Goal: Browse casually: Explore the website without a specific task or goal

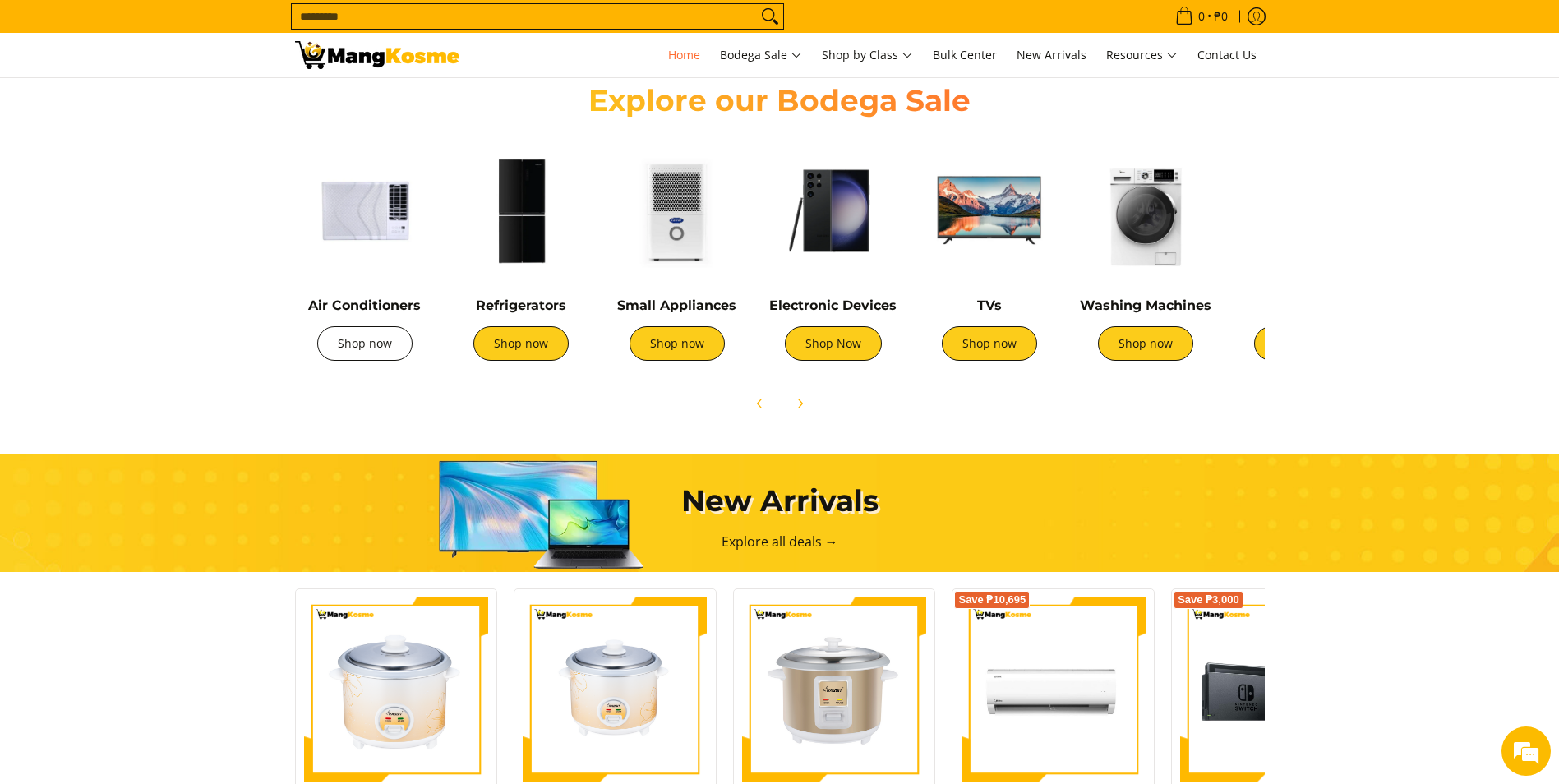
scroll to position [0, 653]
click at [371, 347] on link "Shop now" at bounding box center [365, 344] width 95 height 35
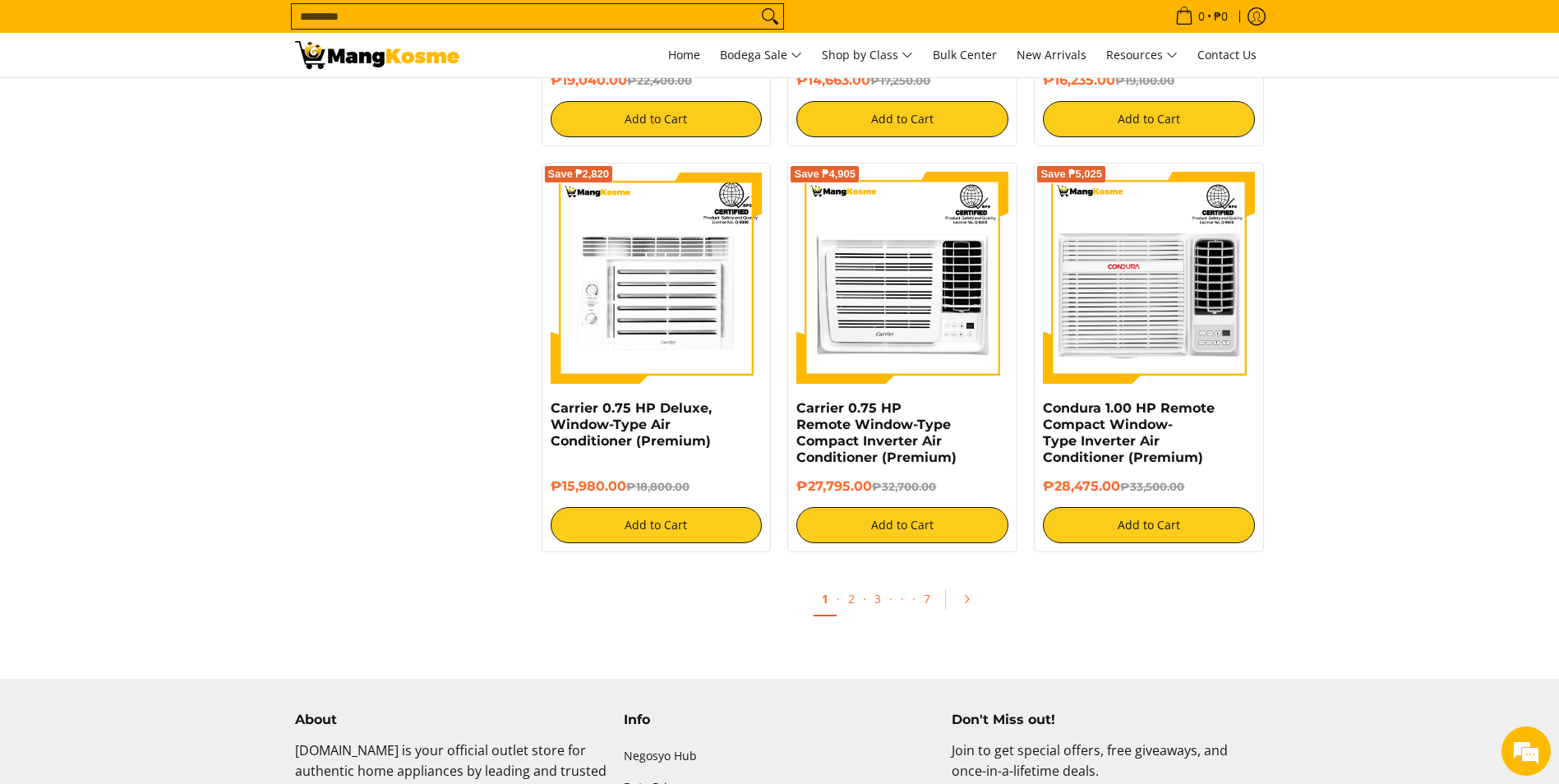
scroll to position [2959, 0]
click at [849, 600] on link "2" at bounding box center [852, 599] width 23 height 34
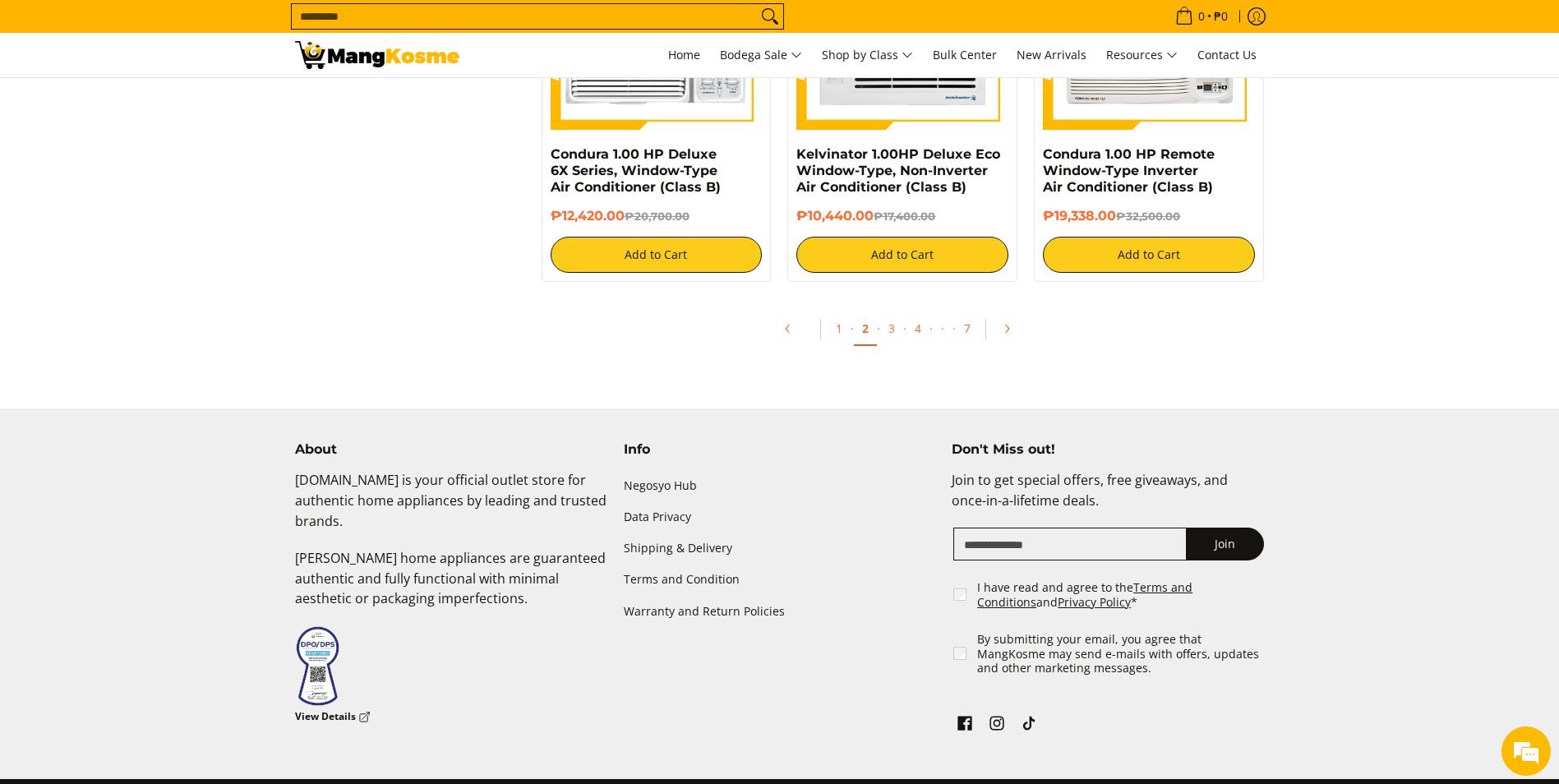
scroll to position [3287, 0]
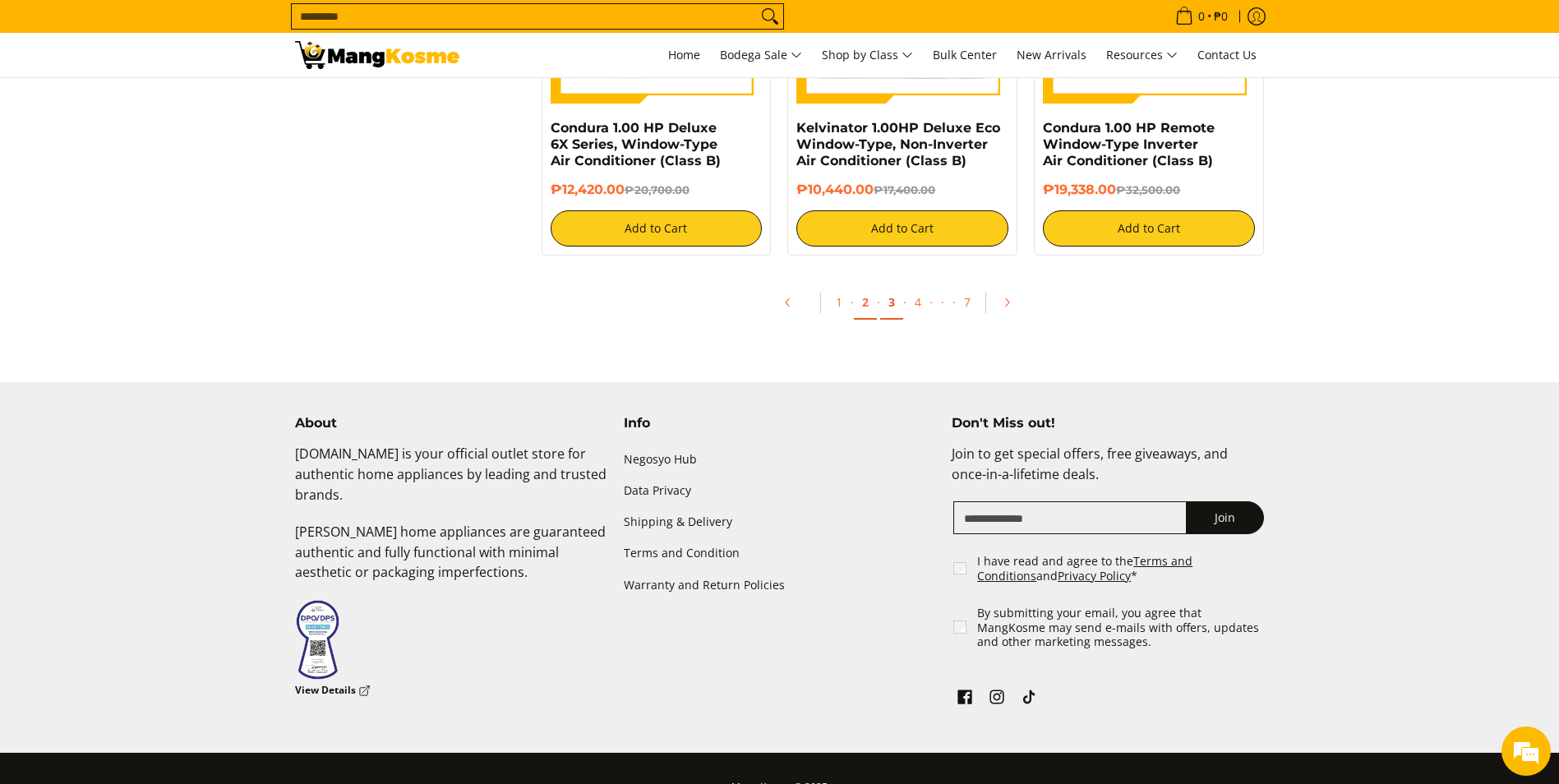
click at [889, 299] on link "3" at bounding box center [892, 303] width 23 height 34
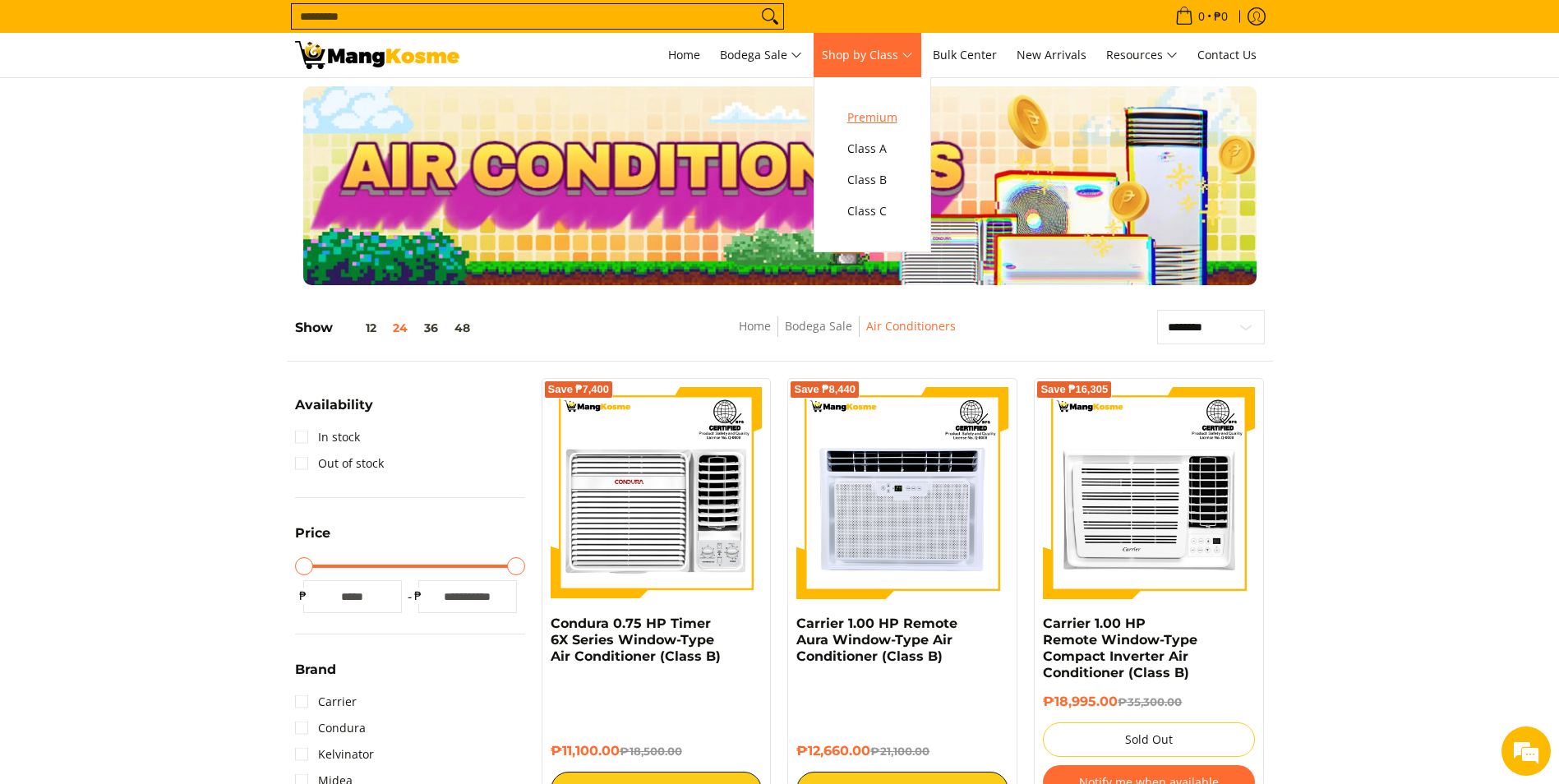
click at [885, 117] on span "Premium" at bounding box center [873, 117] width 50 height 21
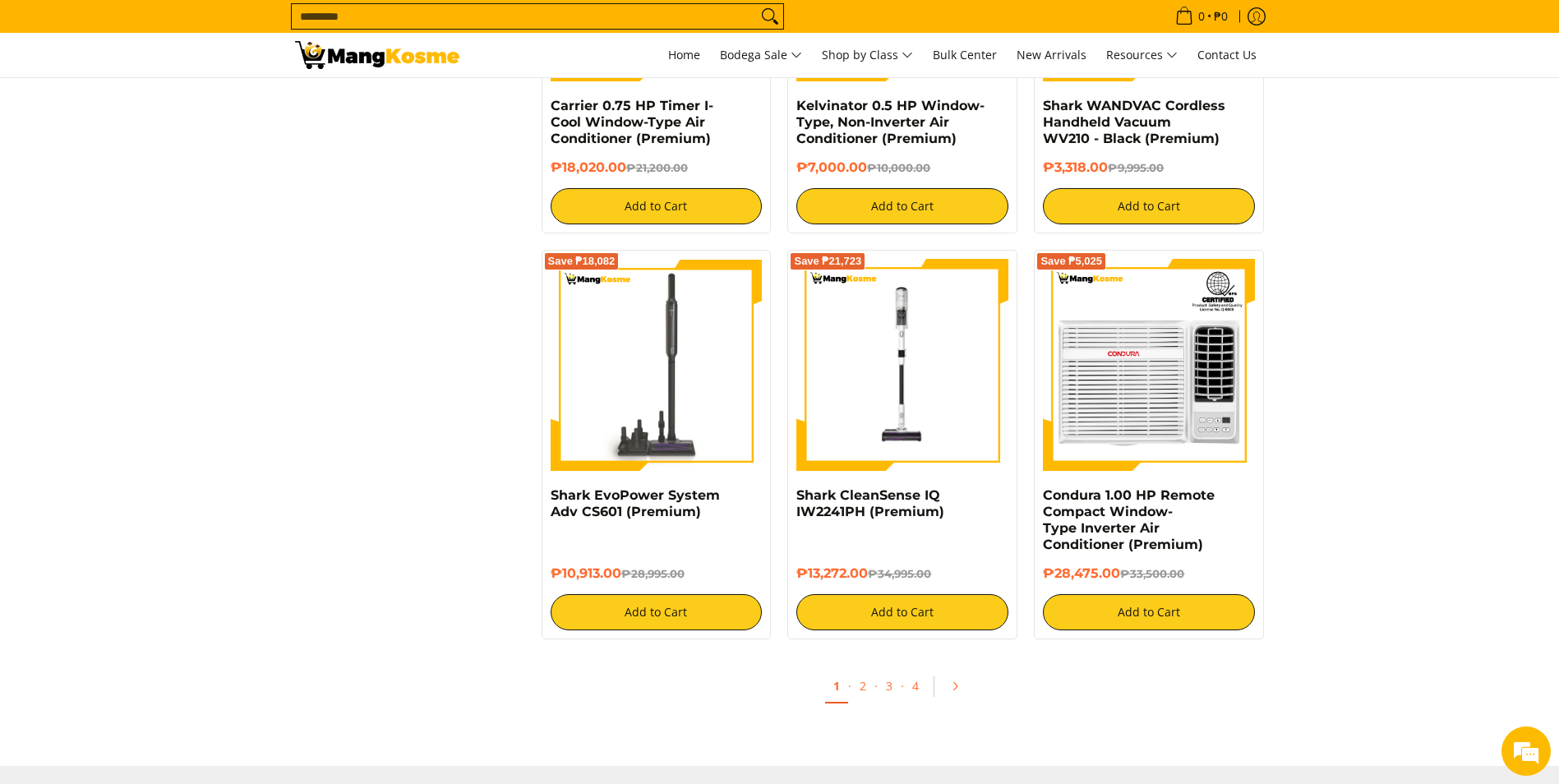
scroll to position [2959, 0]
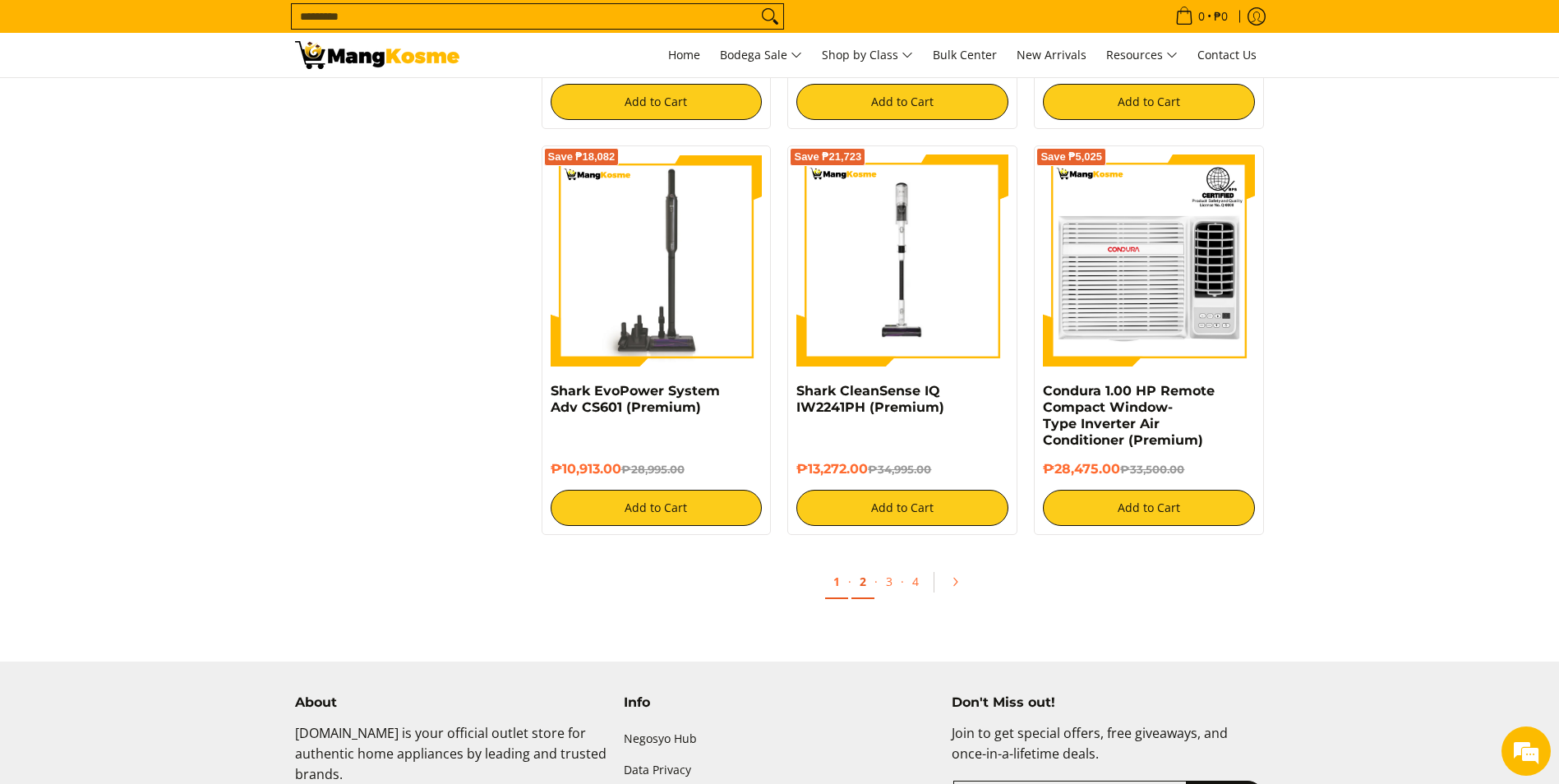
click at [868, 583] on link "2" at bounding box center [863, 582] width 23 height 34
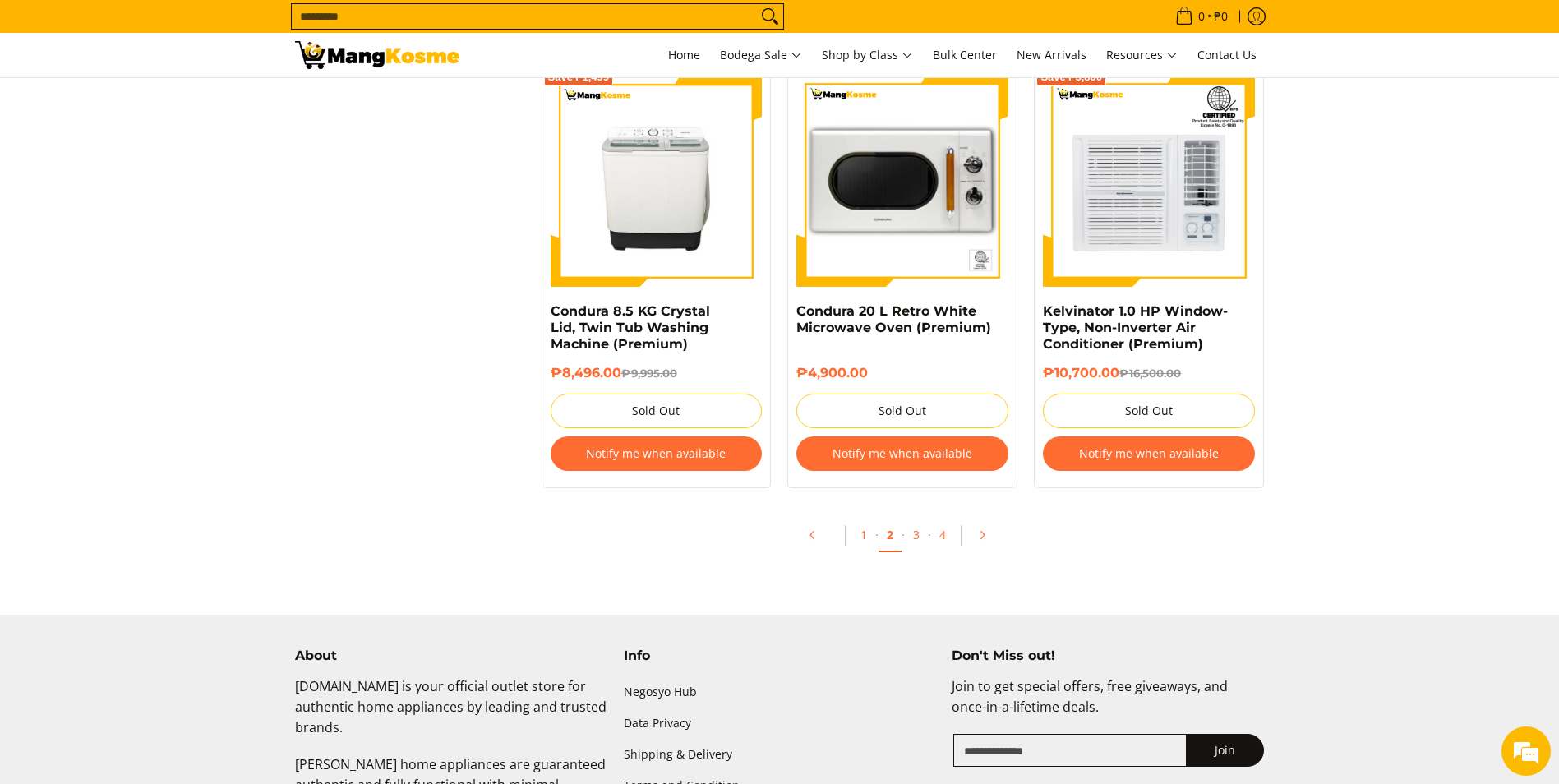
scroll to position [3205, 0]
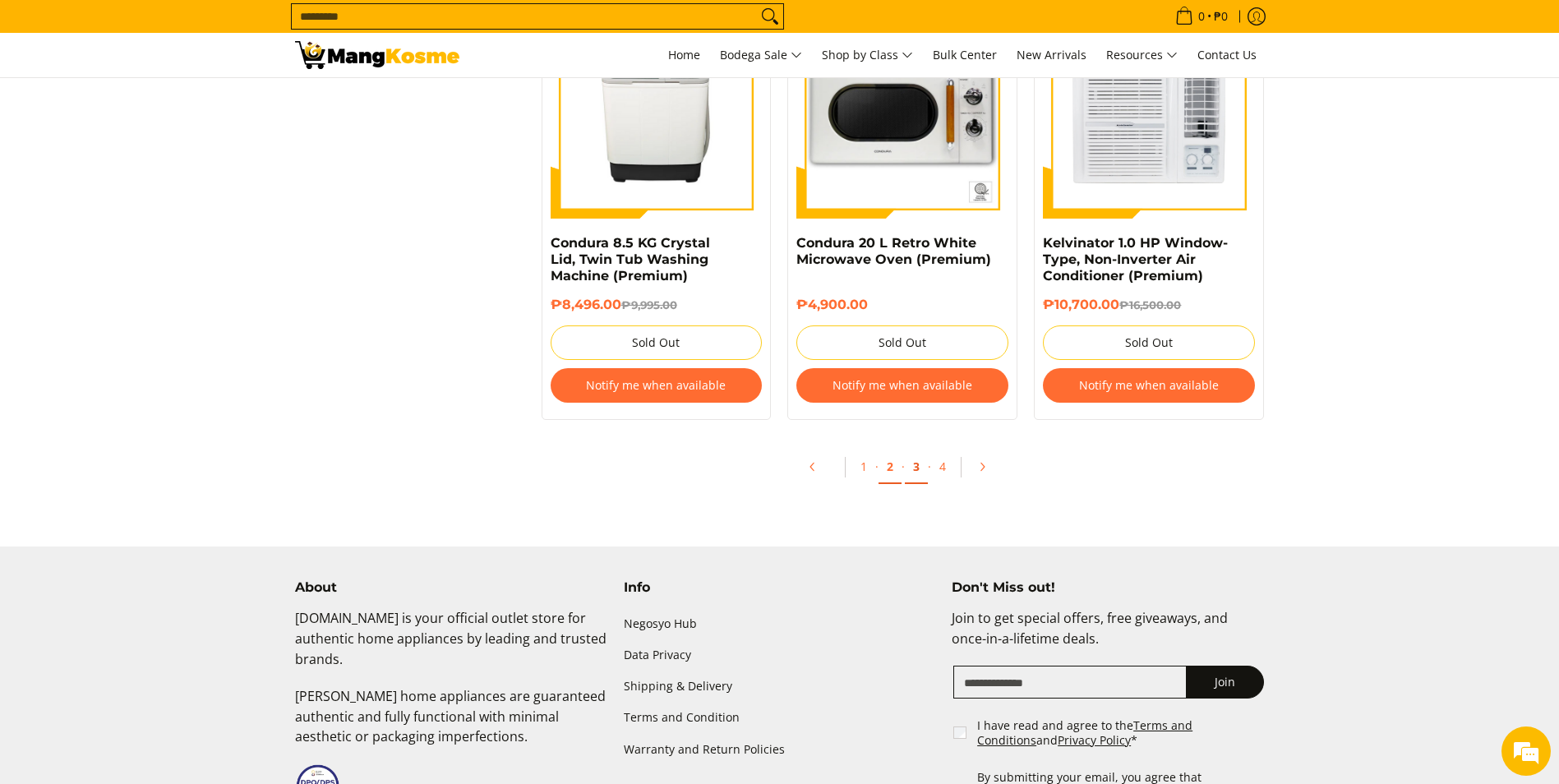
click at [912, 469] on link "3" at bounding box center [916, 467] width 23 height 34
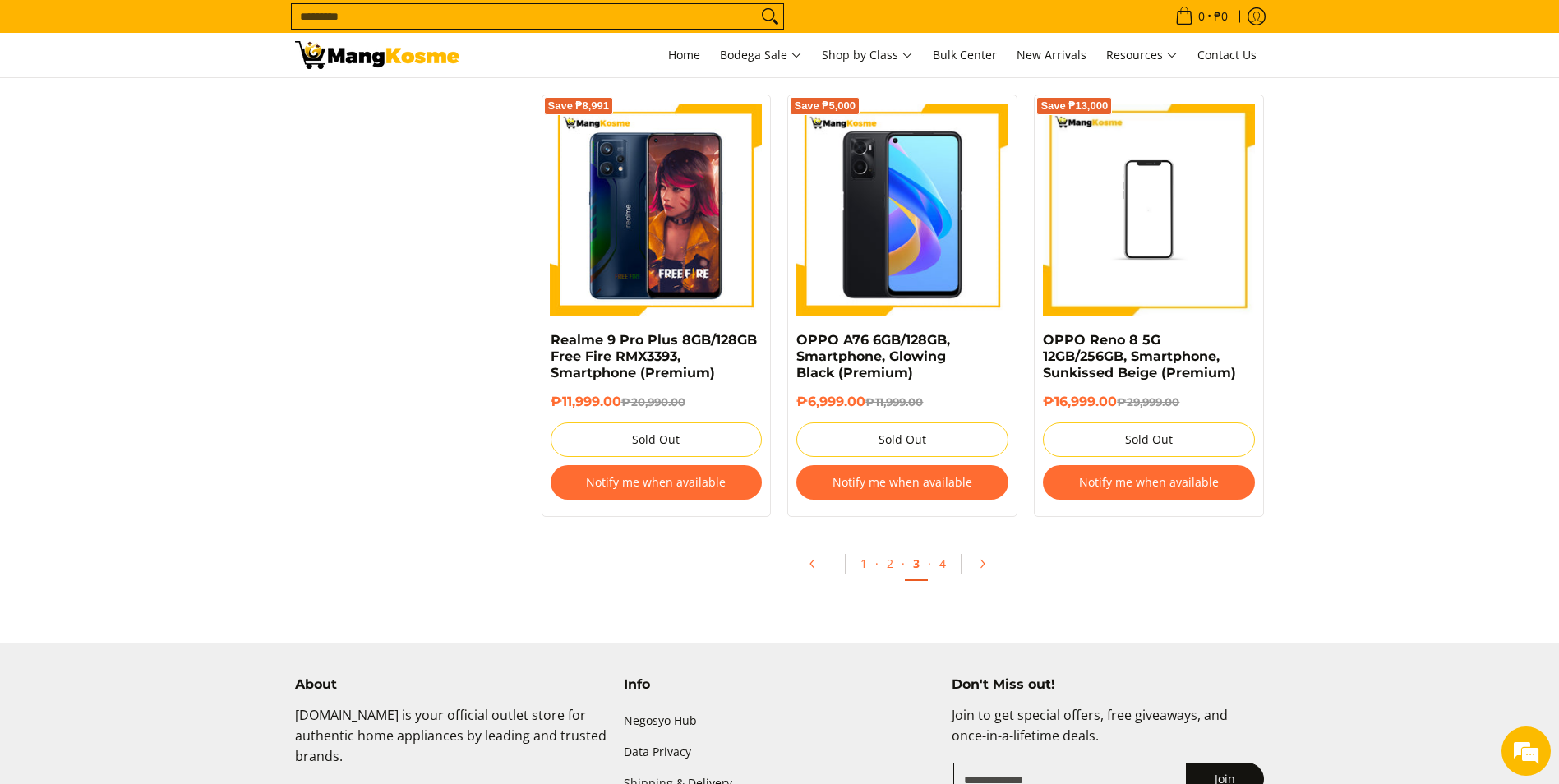
scroll to position [3452, 0]
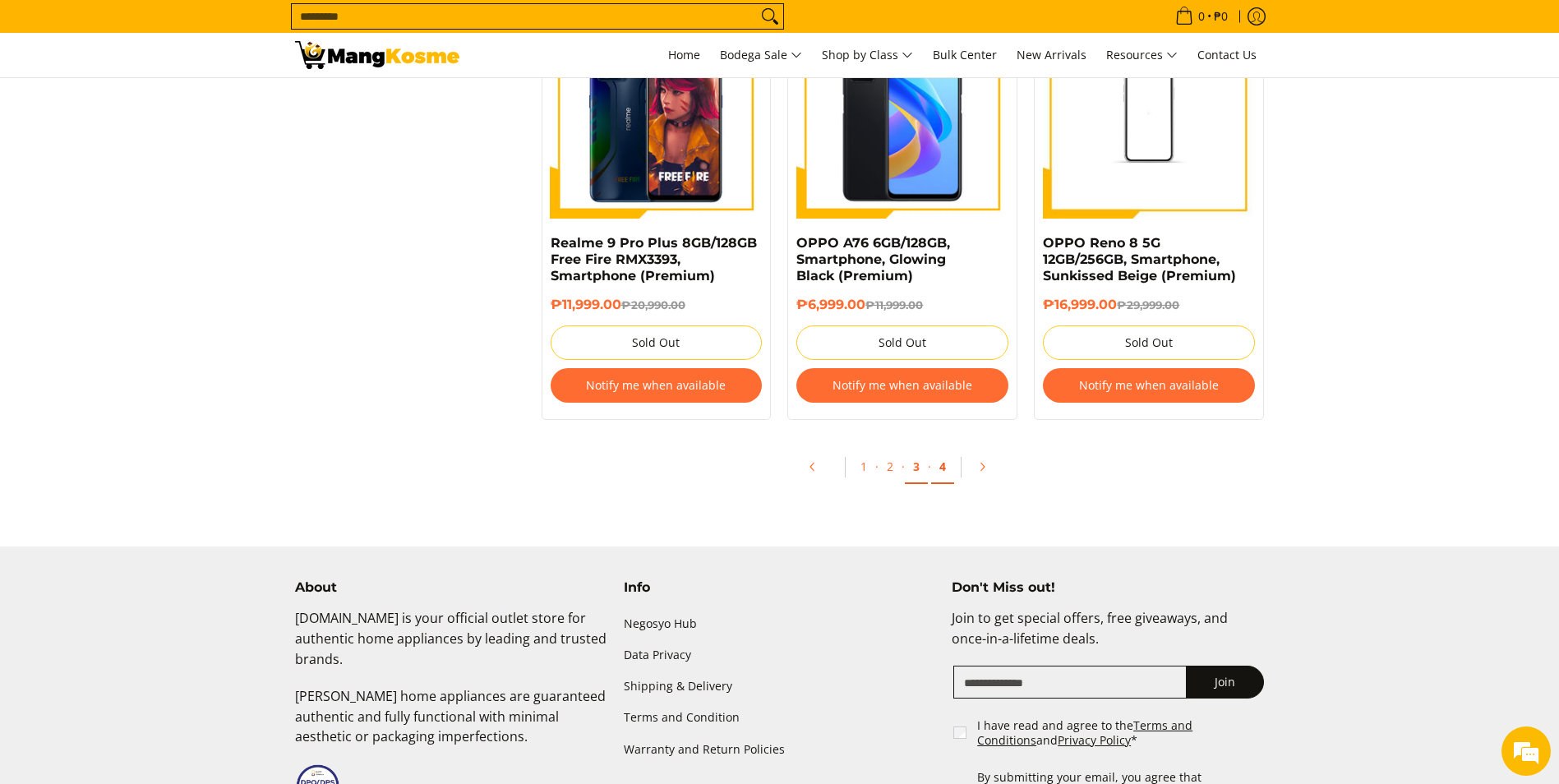
click at [944, 469] on link "4" at bounding box center [943, 467] width 23 height 34
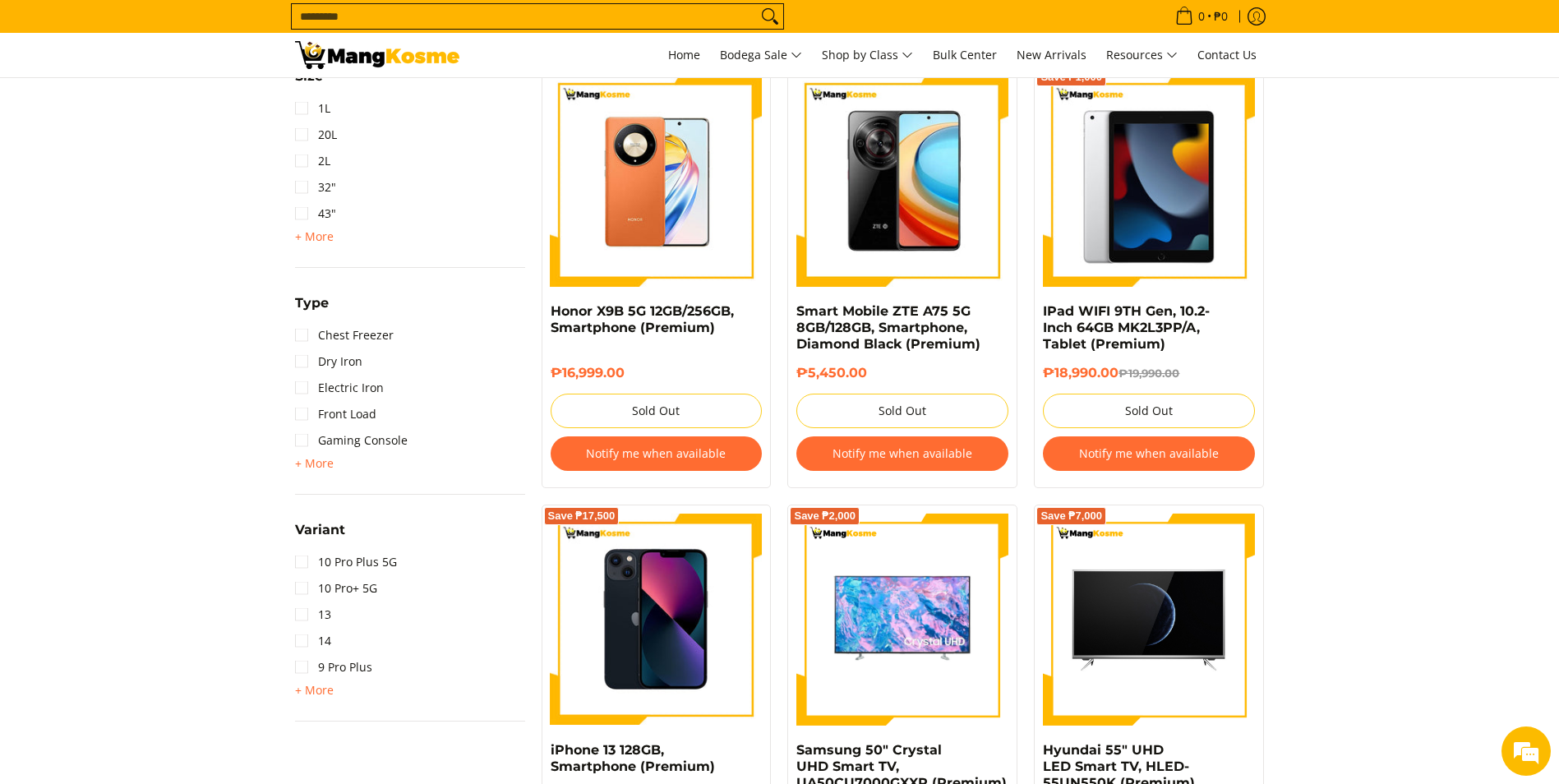
scroll to position [1398, 0]
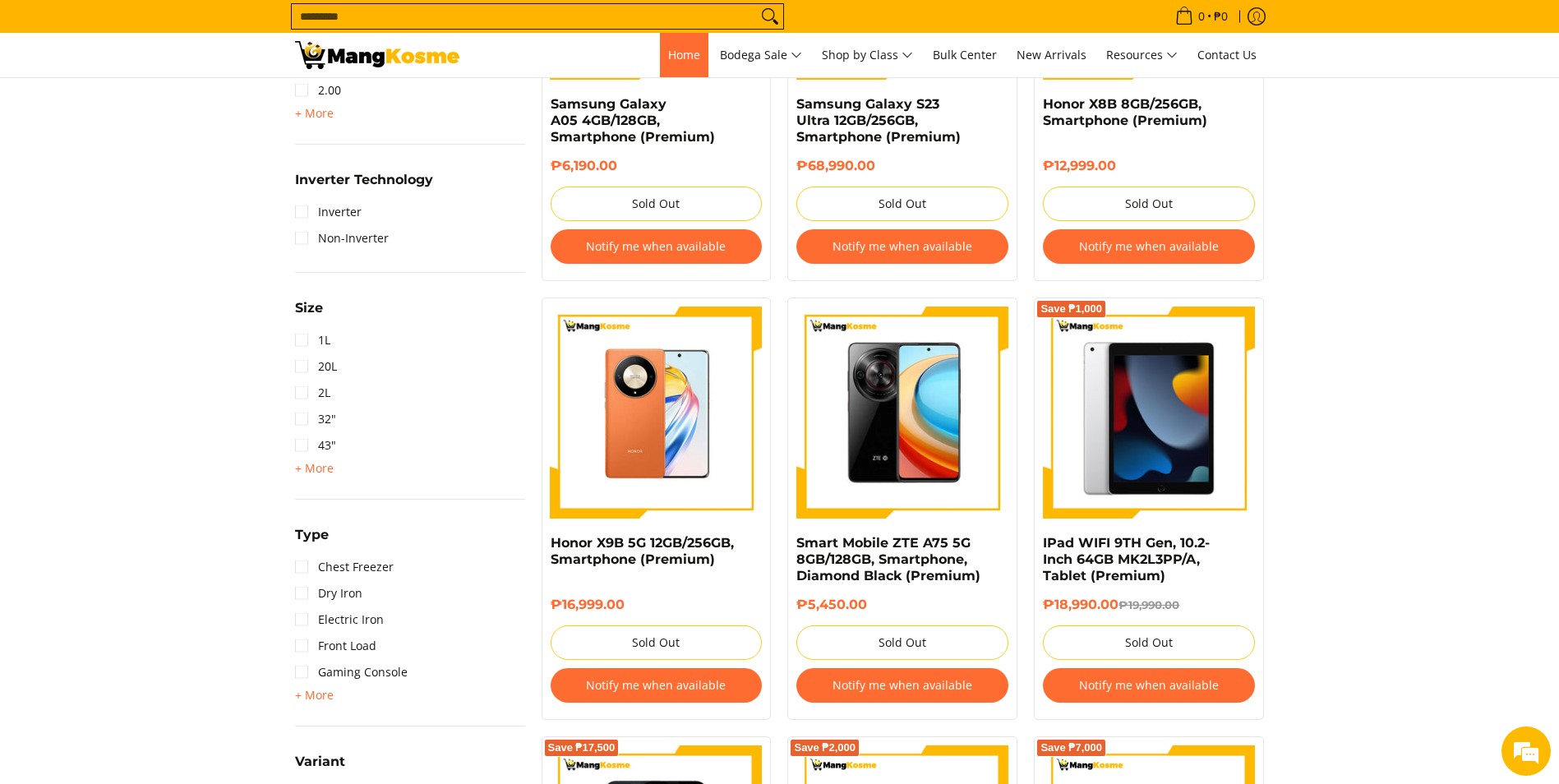
click at [680, 55] on span "Home" at bounding box center [684, 55] width 32 height 16
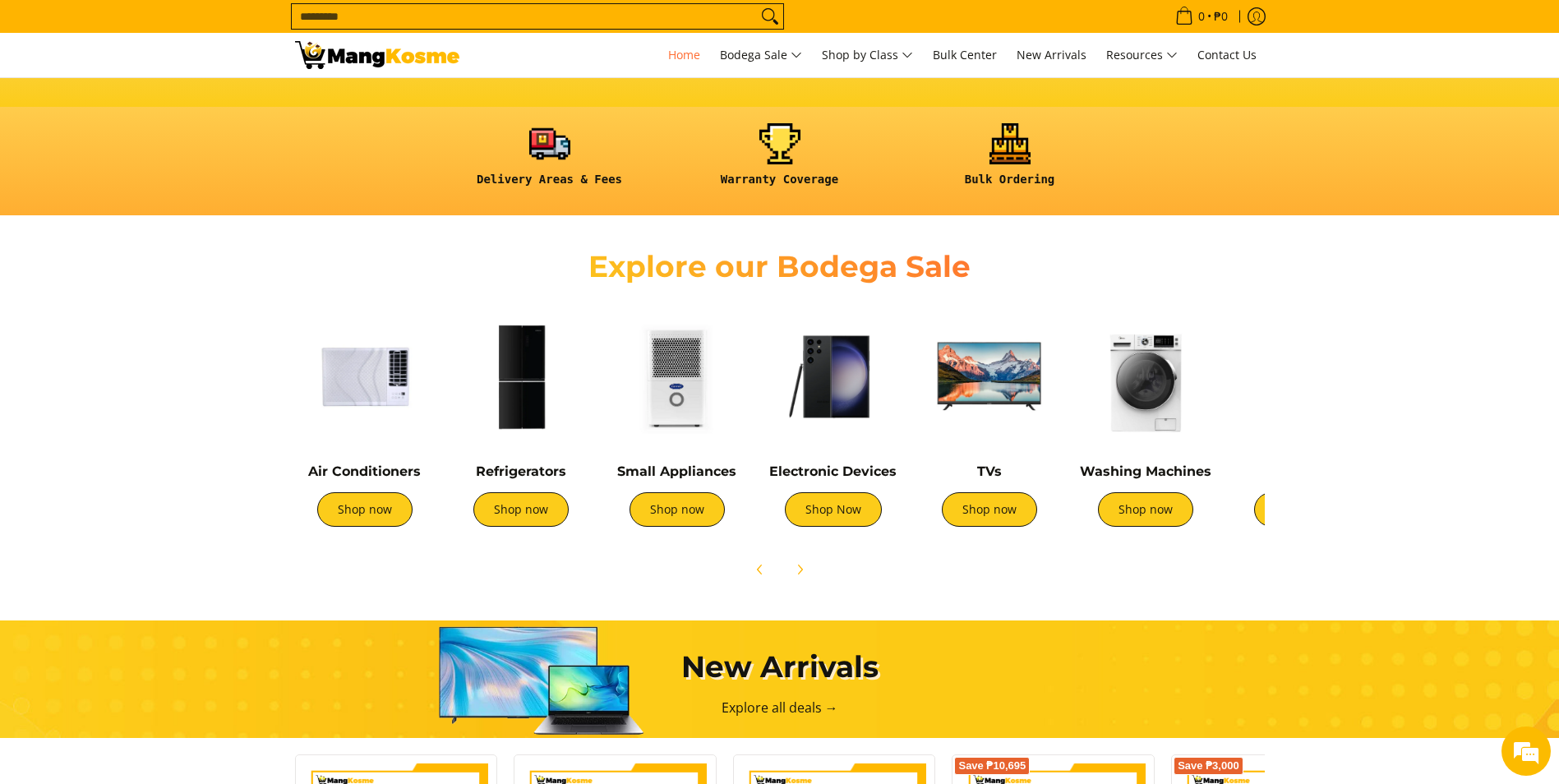
scroll to position [411, 0]
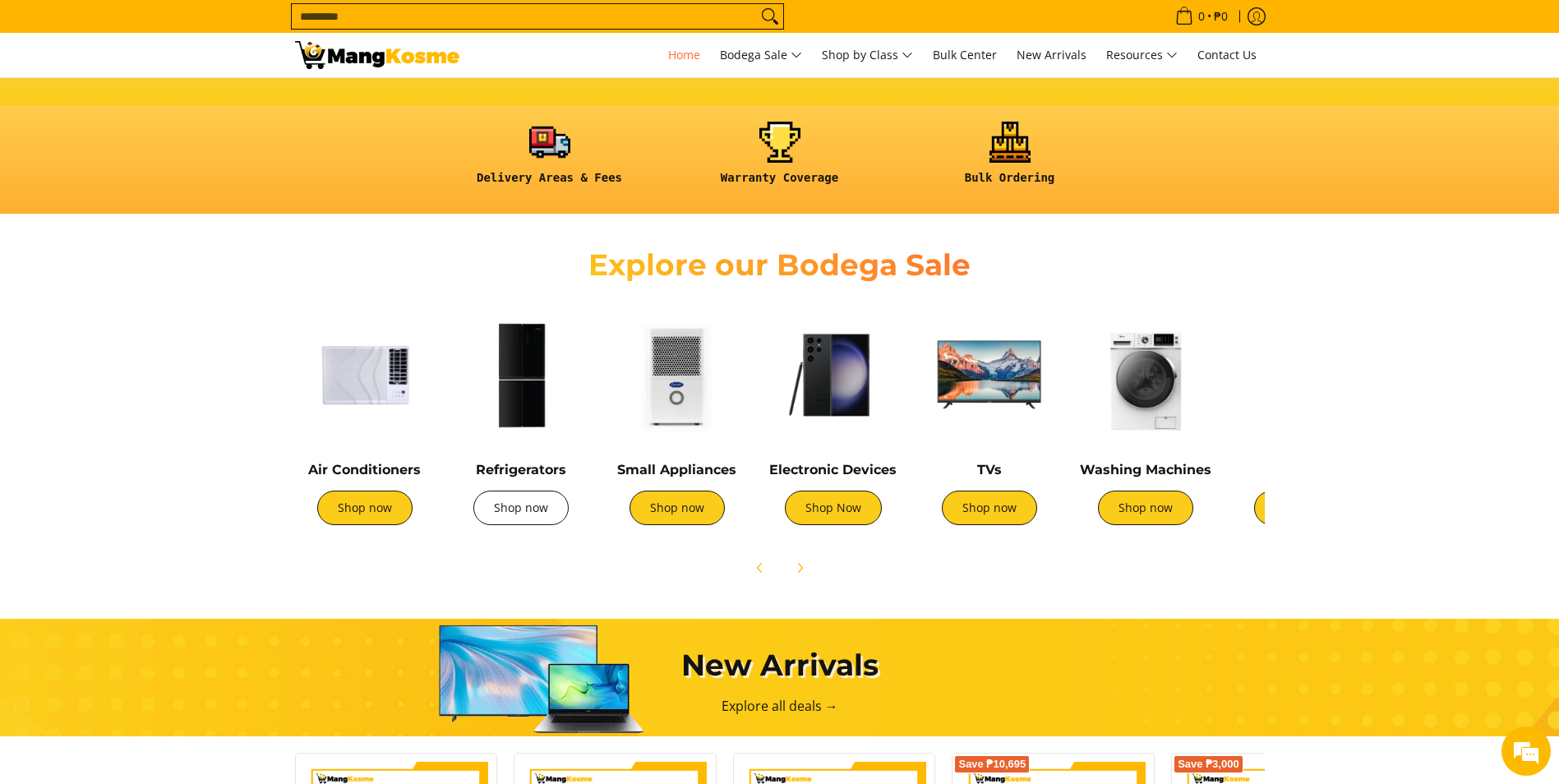
click at [526, 514] on link "Shop now" at bounding box center [520, 508] width 95 height 35
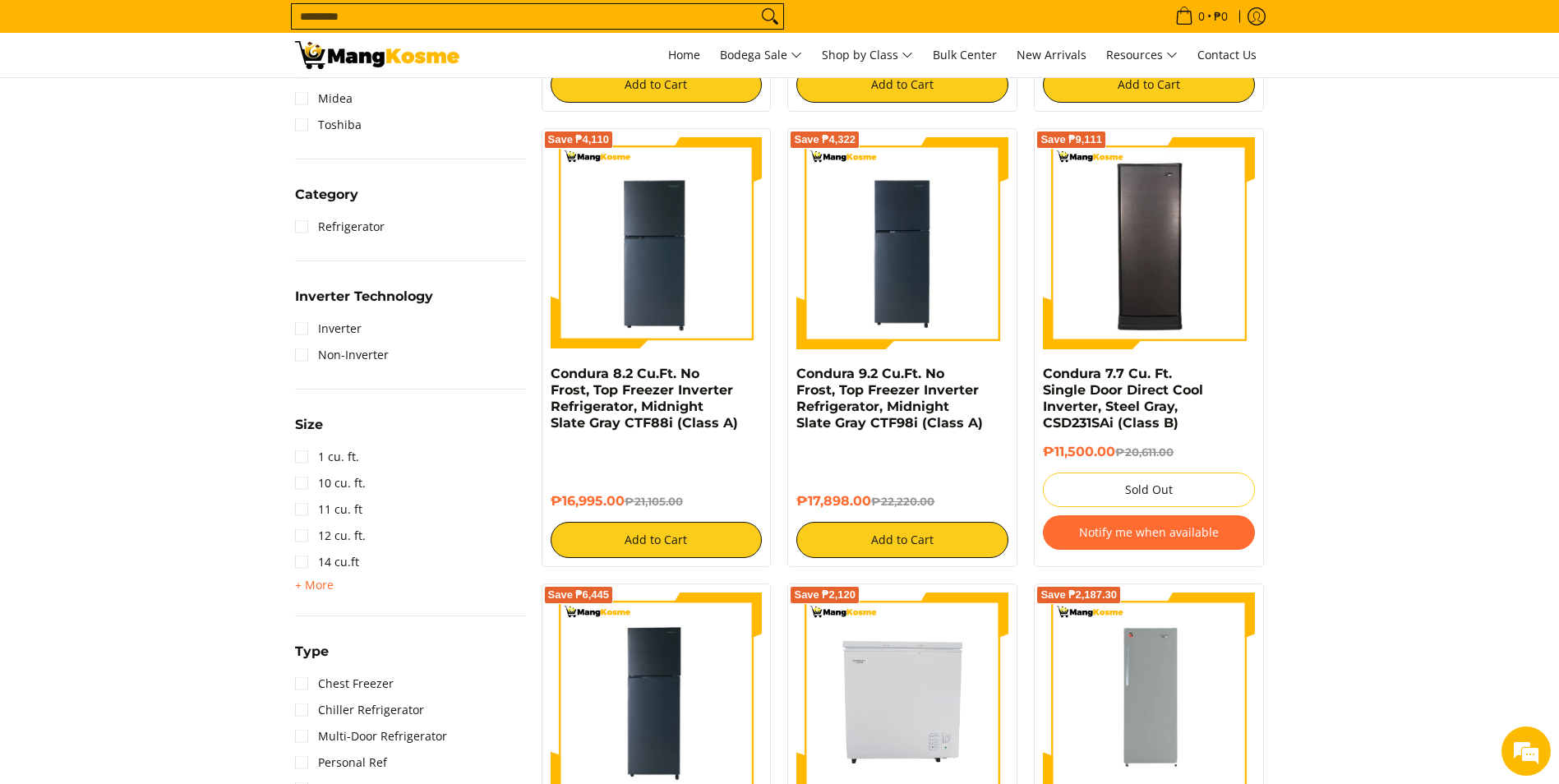
scroll to position [657, 0]
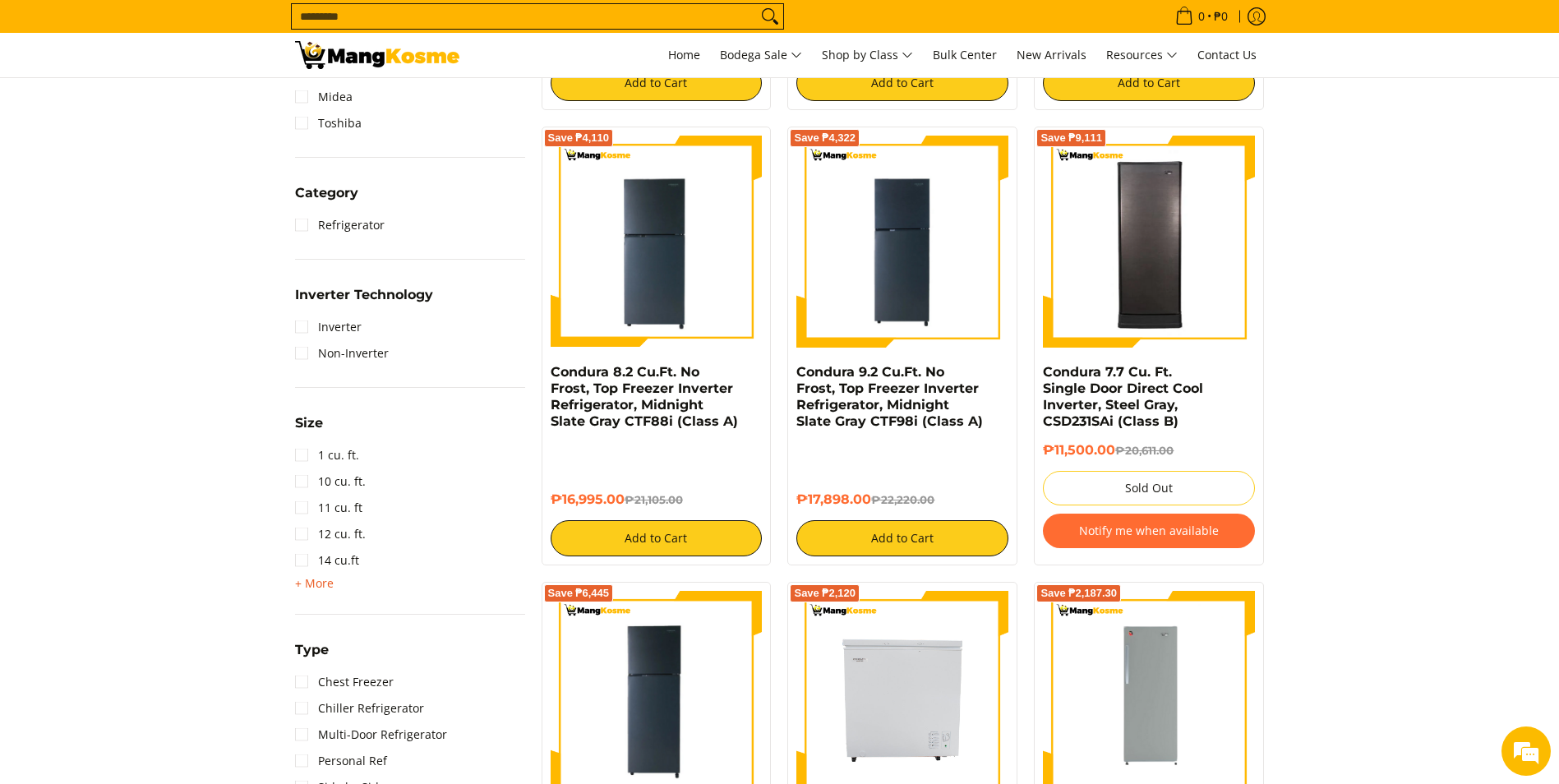
click at [321, 578] on span "+ More" at bounding box center [314, 584] width 39 height 13
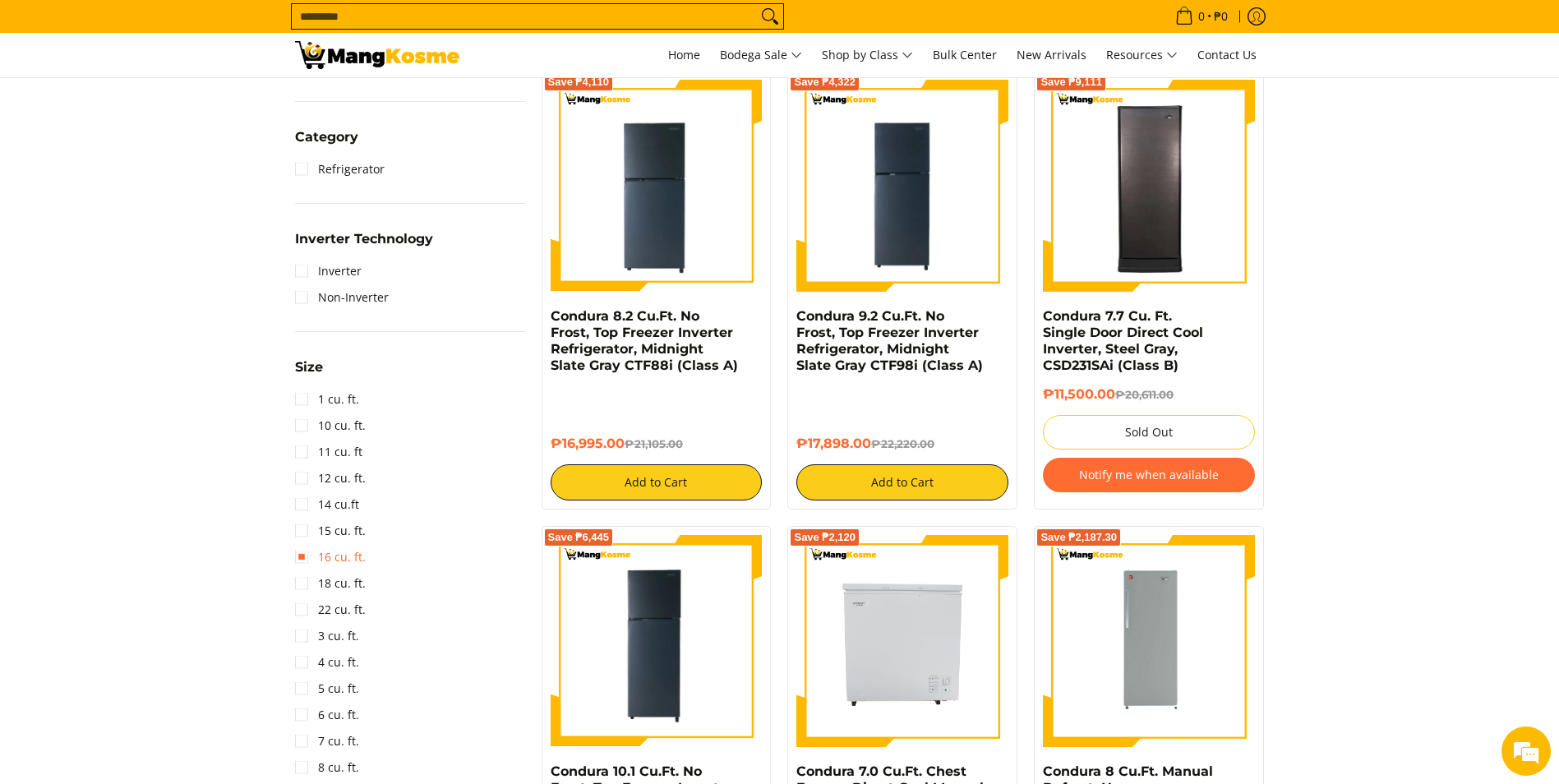
scroll to position [739, 0]
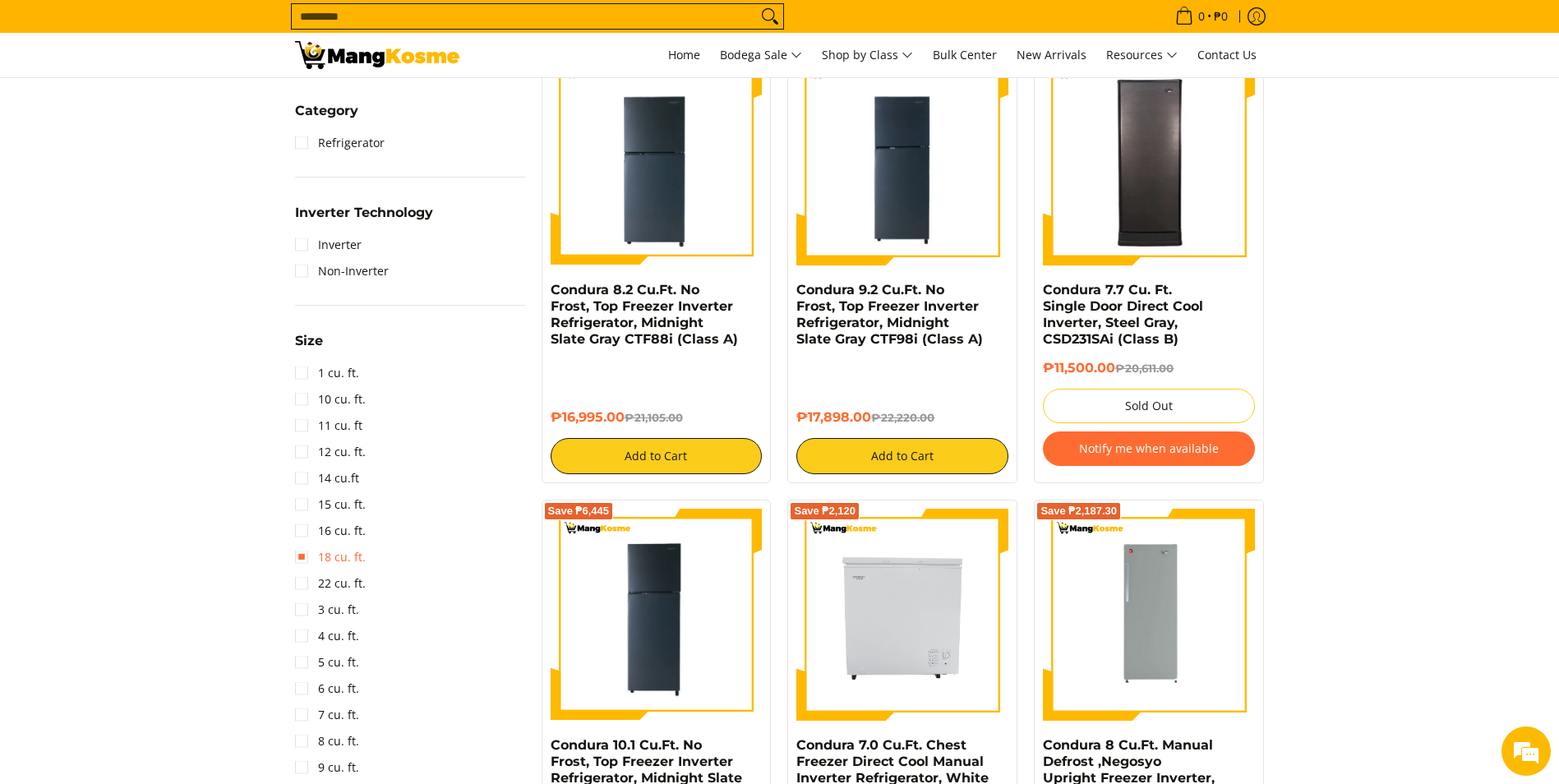
click at [304, 557] on link "18 cu. ft." at bounding box center [330, 557] width 70 height 26
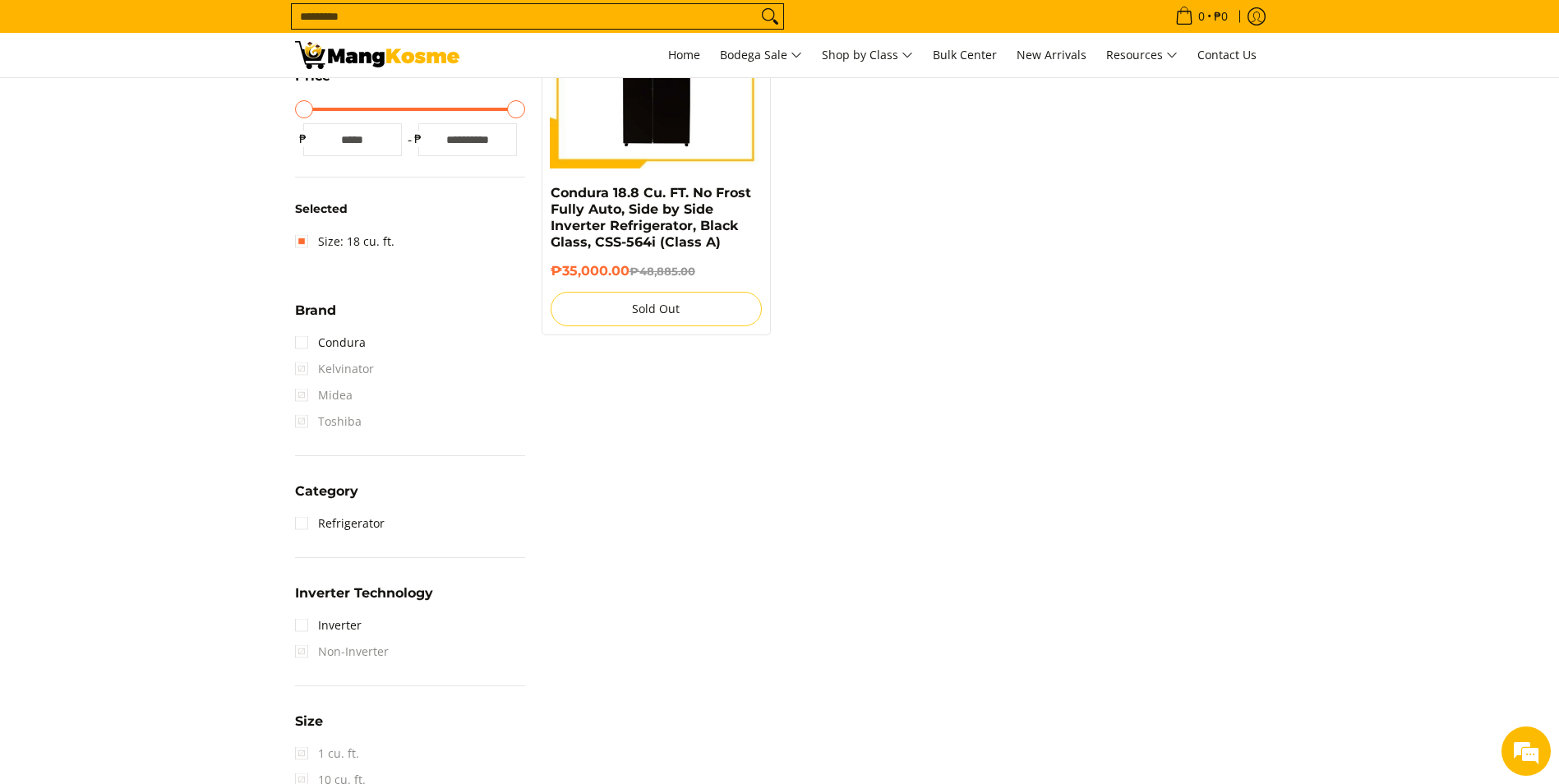
scroll to position [232, 0]
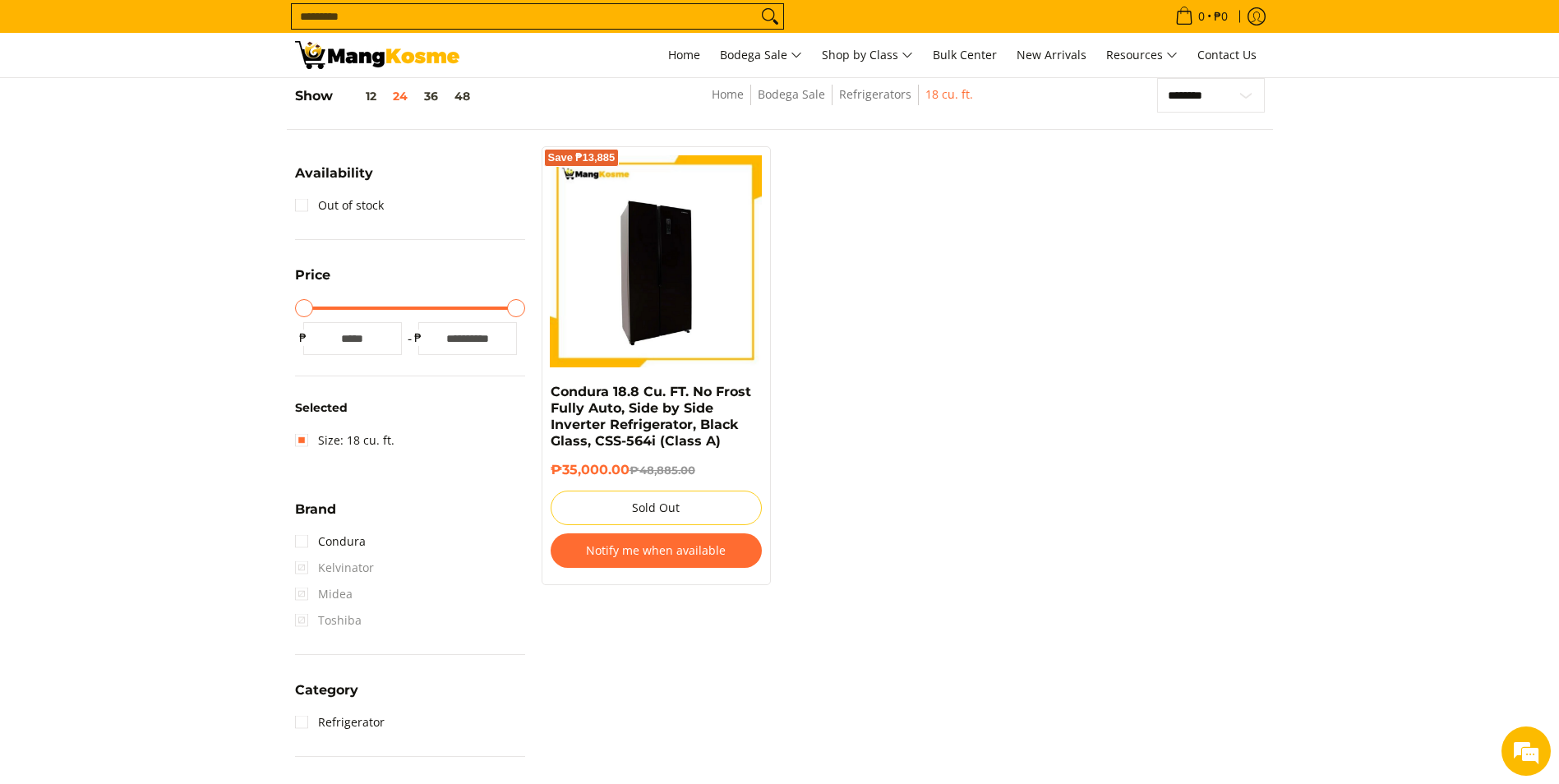
click at [652, 291] on img at bounding box center [657, 261] width 212 height 212
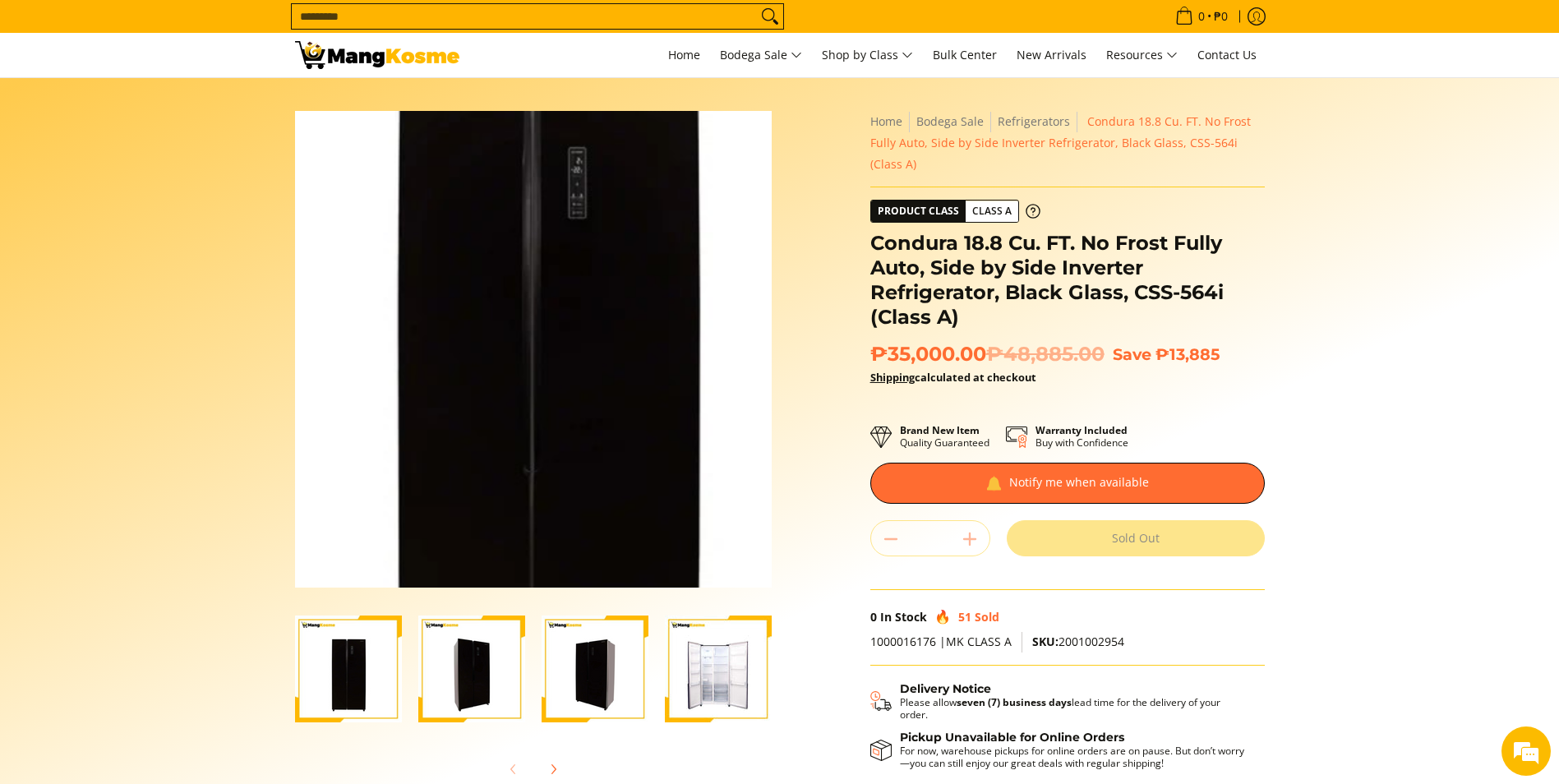
click at [527, 348] on img at bounding box center [533, 349] width 476 height 476
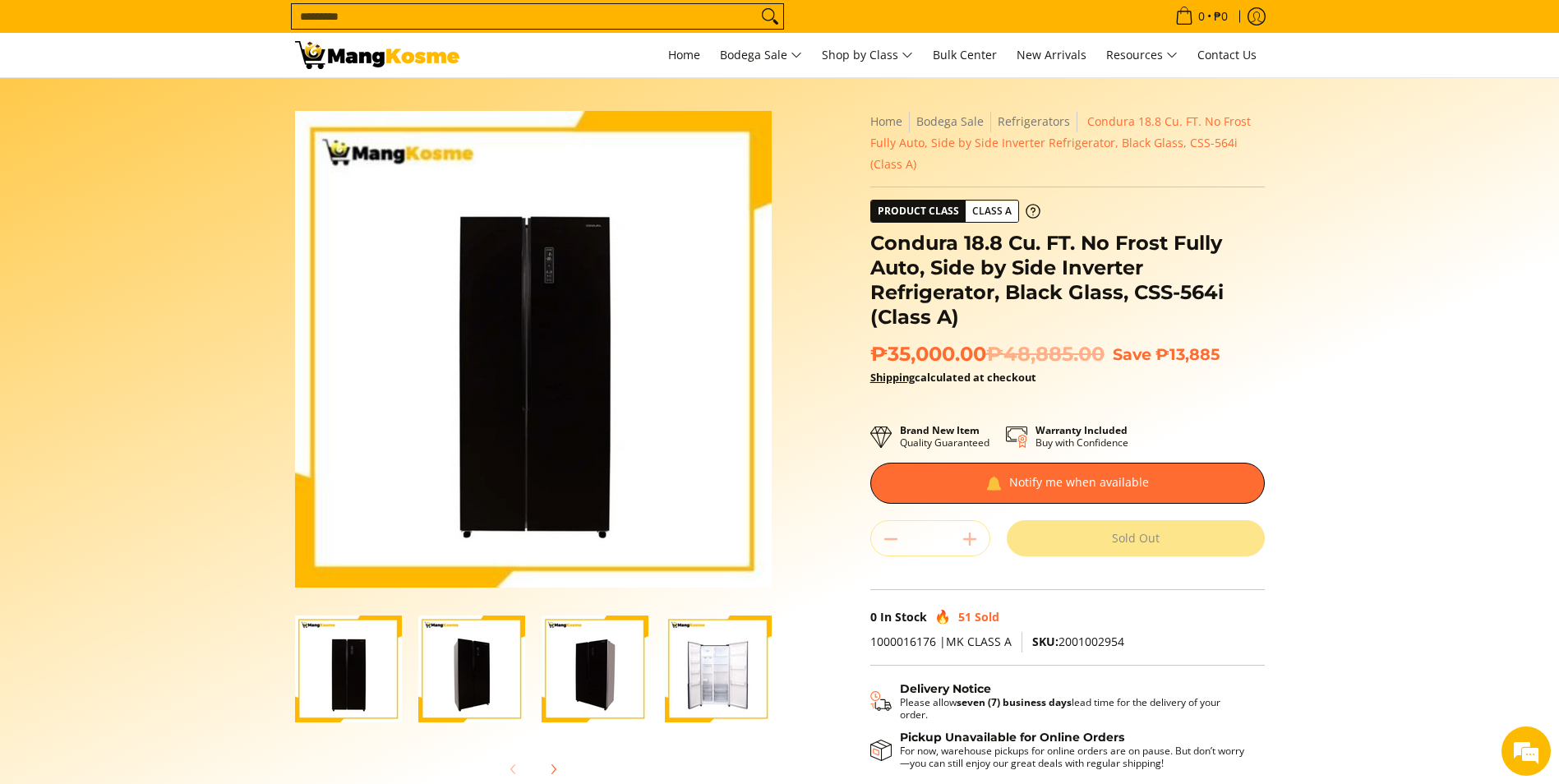
click at [485, 668] on img "Condura 18.8 Cu. FT. No Frost Fully Auto, Side by Side Inverter Refrigerator, B…" at bounding box center [471, 668] width 107 height 107
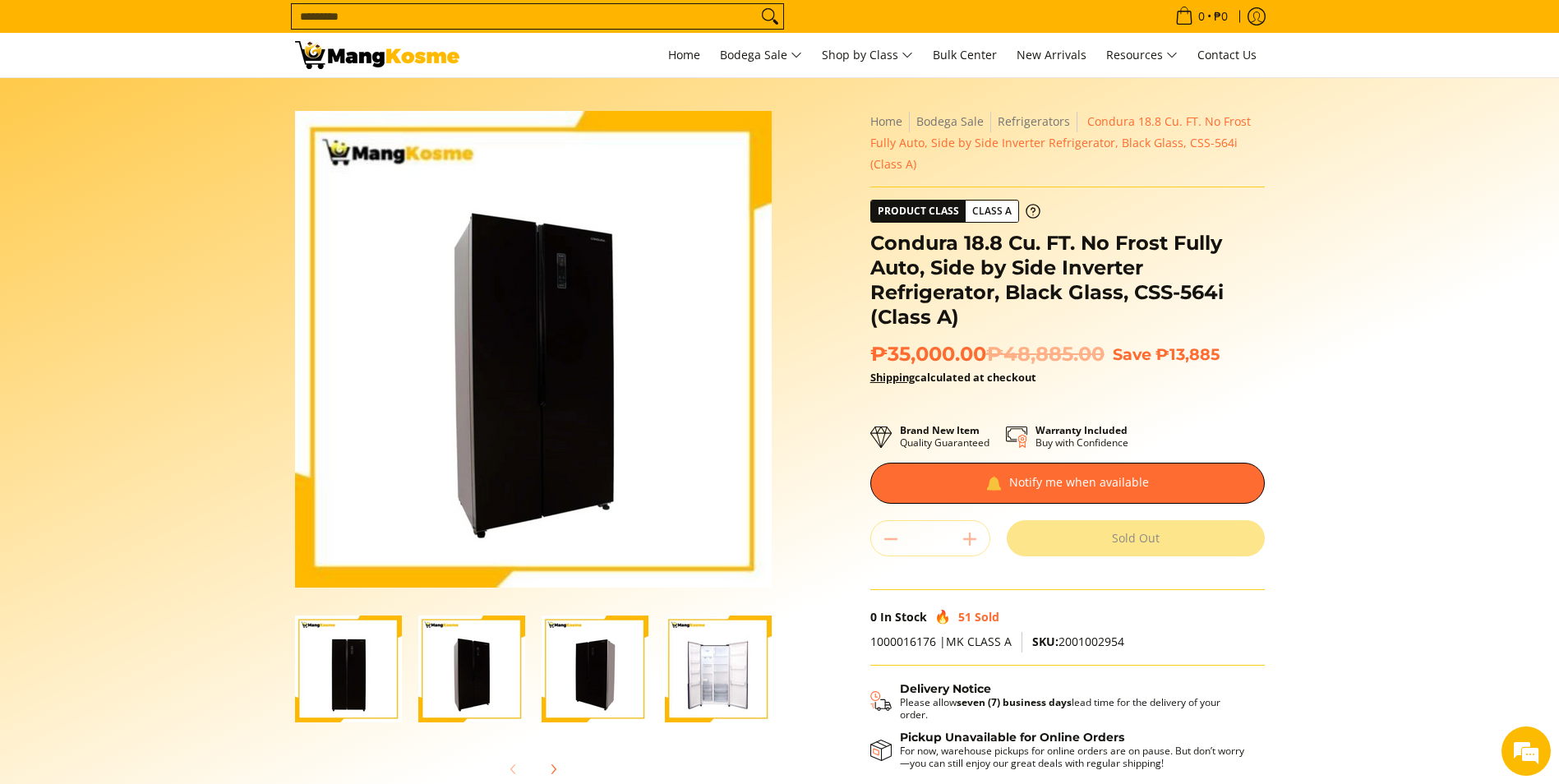
click at [563, 688] on img "Condura 18.8 Cu. FT. No Frost Fully Auto, Side by Side Inverter Refrigerator, B…" at bounding box center [595, 668] width 107 height 107
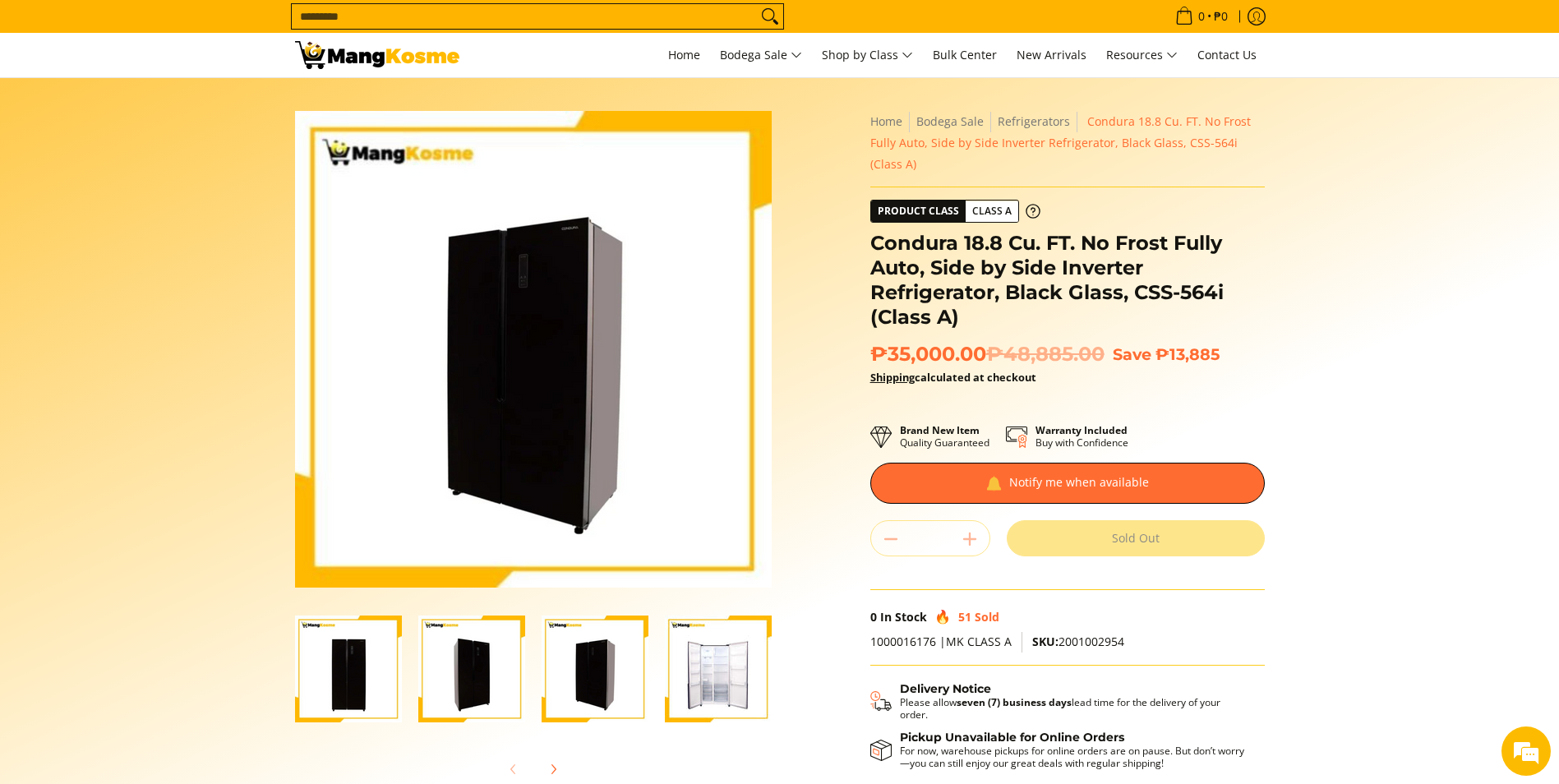
click at [725, 691] on img "Condura 18.8 Cu. FT. No Frost Fully Auto, Side by Side Inverter Refrigerator, B…" at bounding box center [718, 668] width 107 height 107
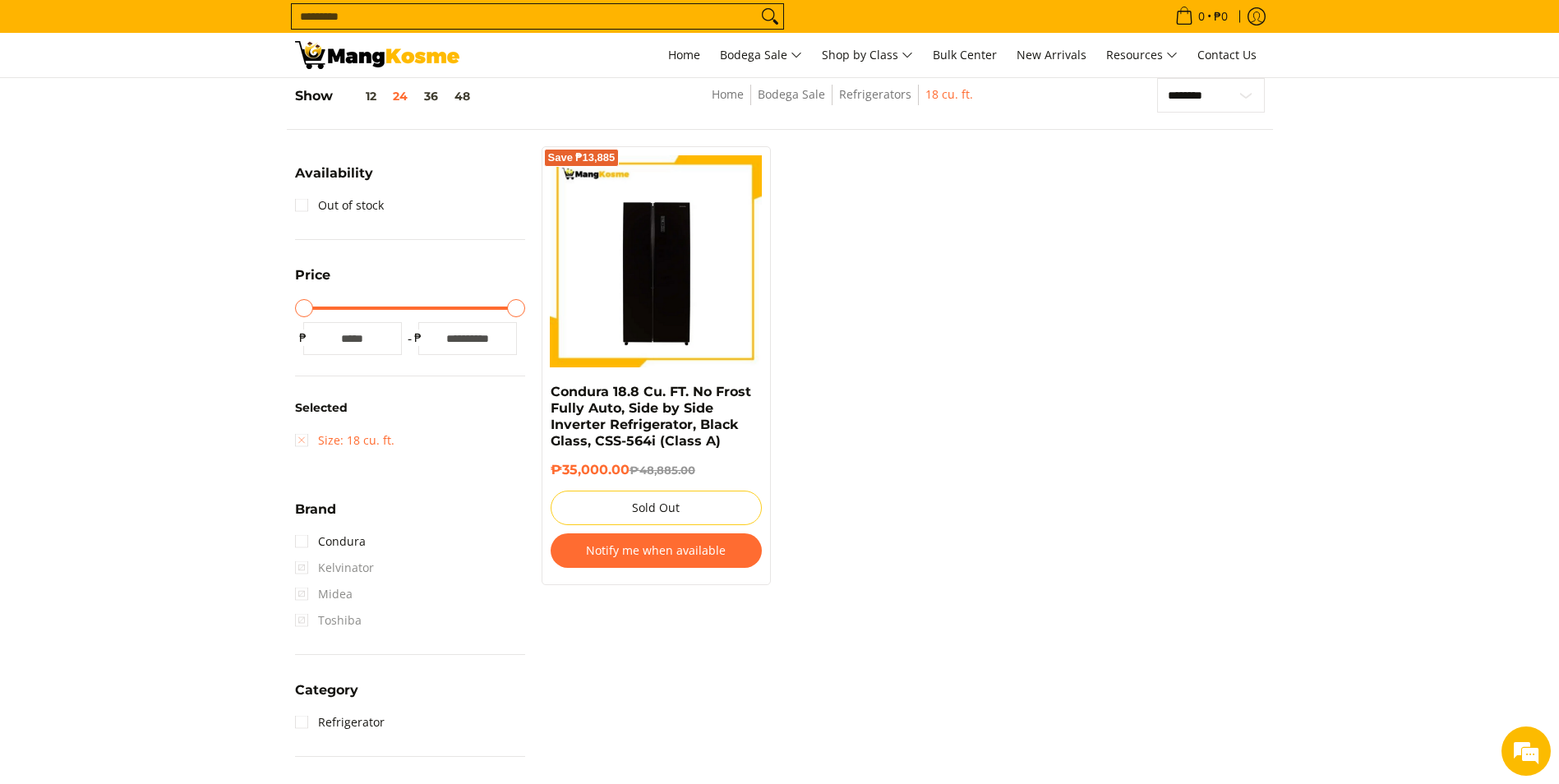
click at [332, 441] on link "Size: 18 cu. ft." at bounding box center [345, 441] width 99 height 26
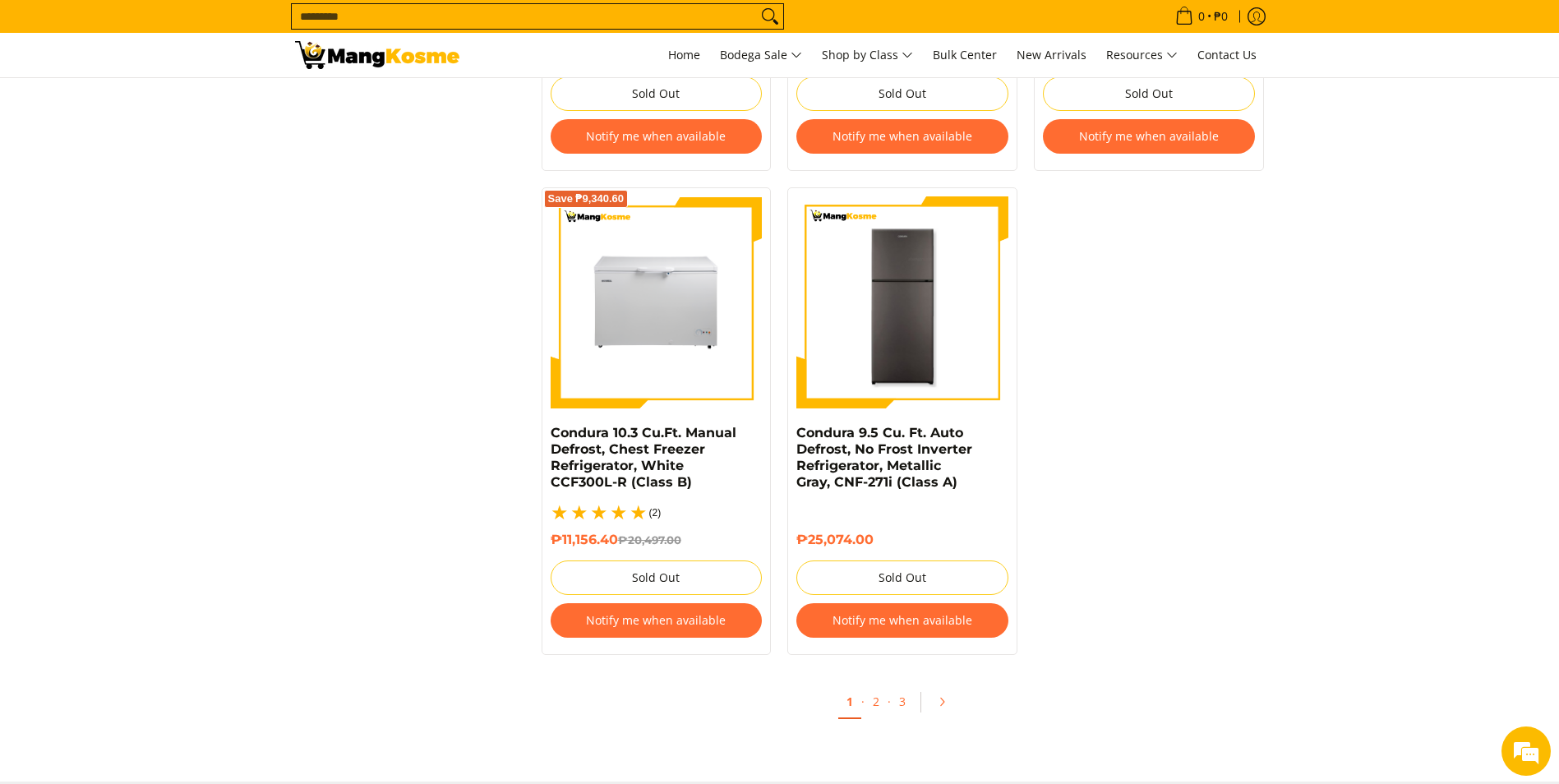
scroll to position [3355, 0]
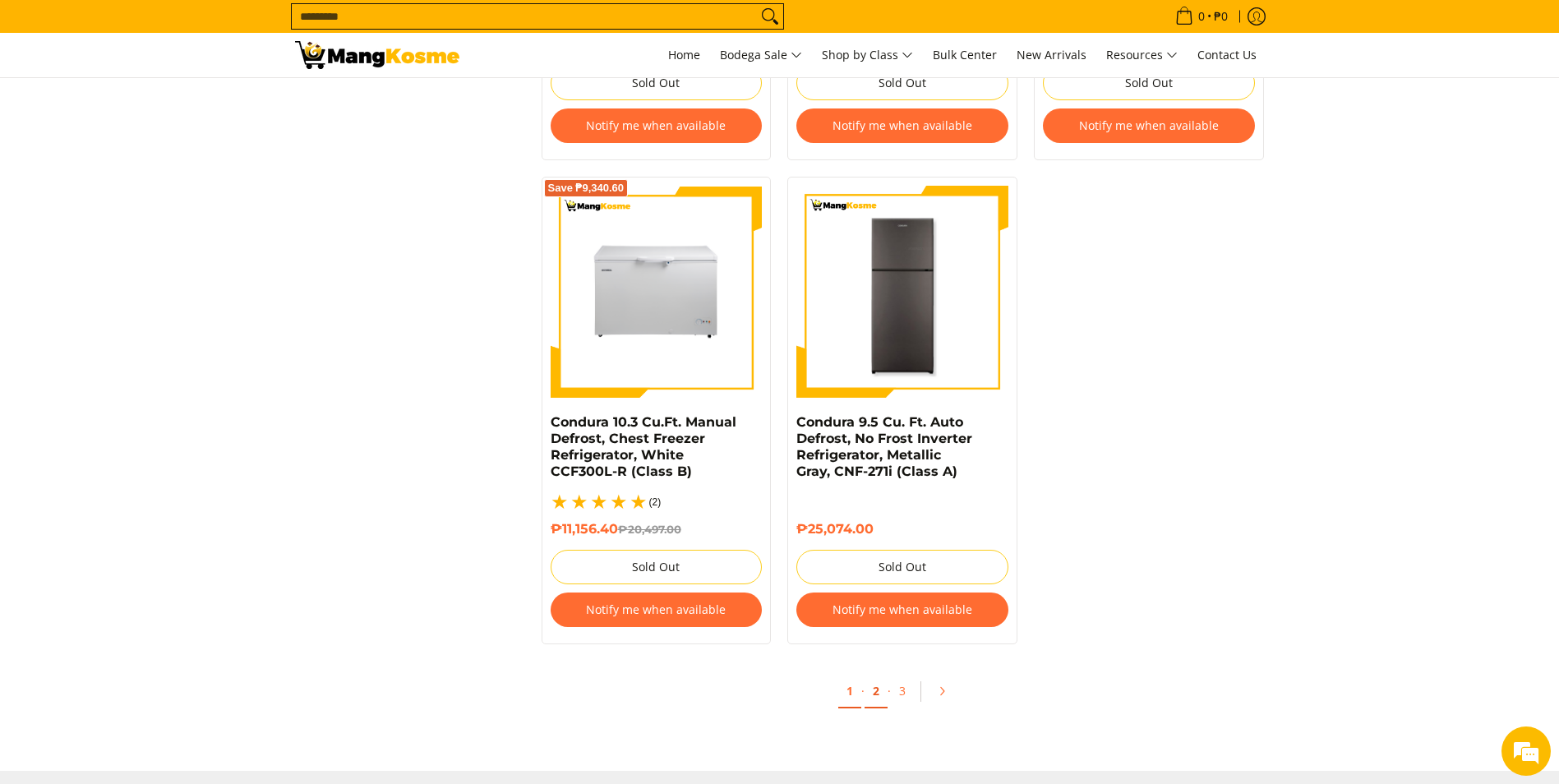
click at [875, 675] on link "2" at bounding box center [877, 691] width 23 height 34
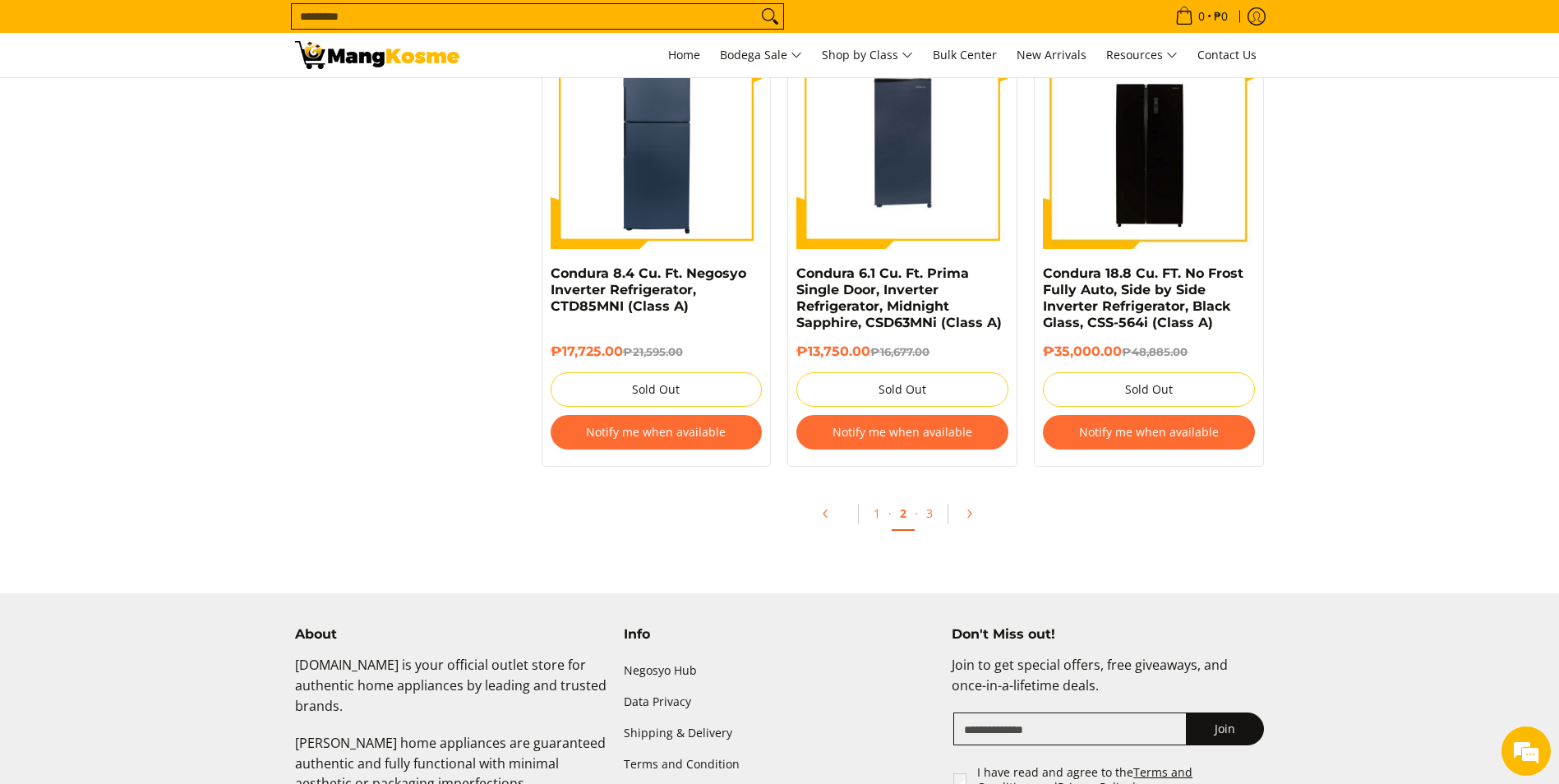
scroll to position [3535, 0]
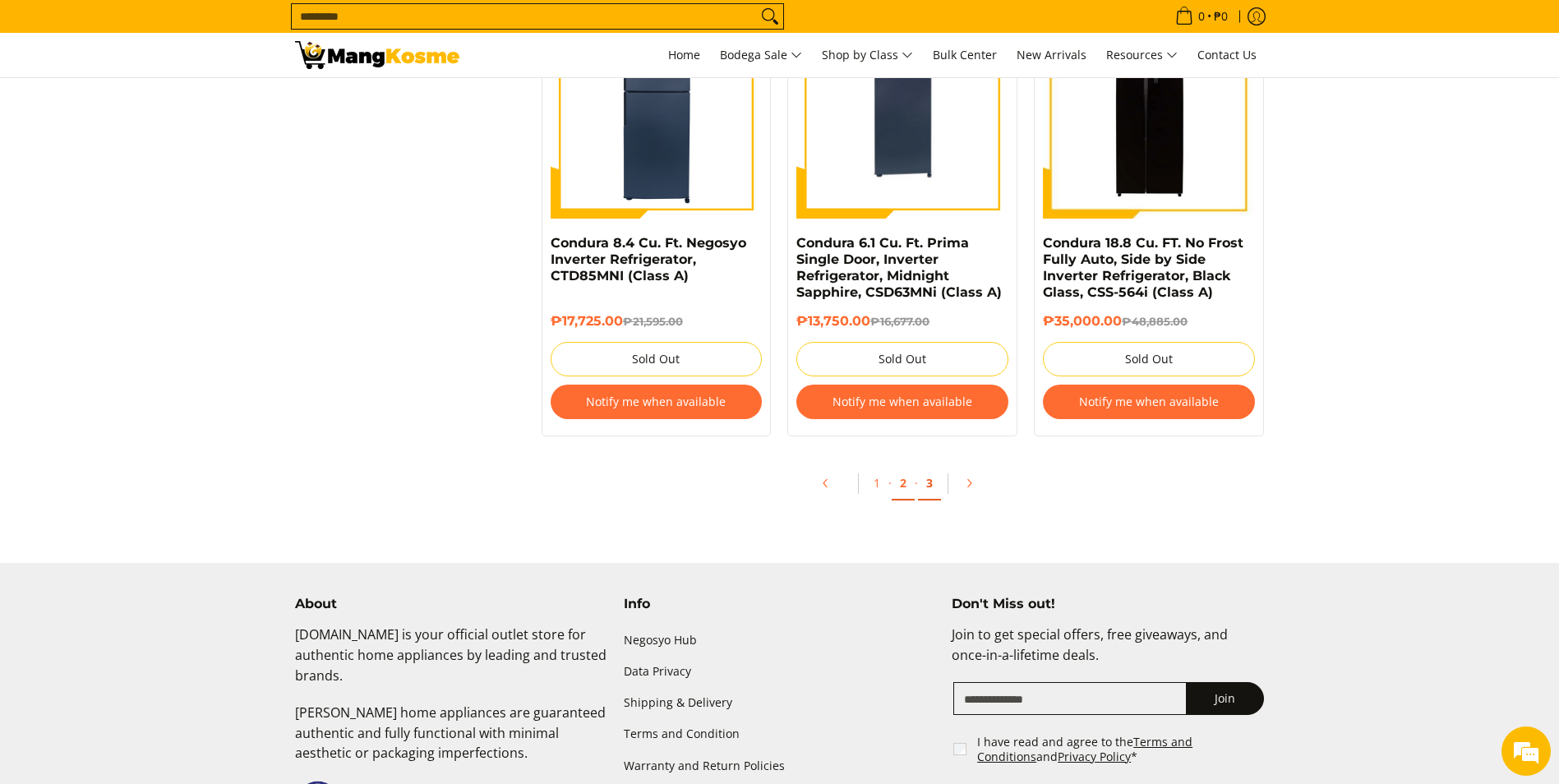
click at [931, 480] on link "3" at bounding box center [930, 484] width 23 height 34
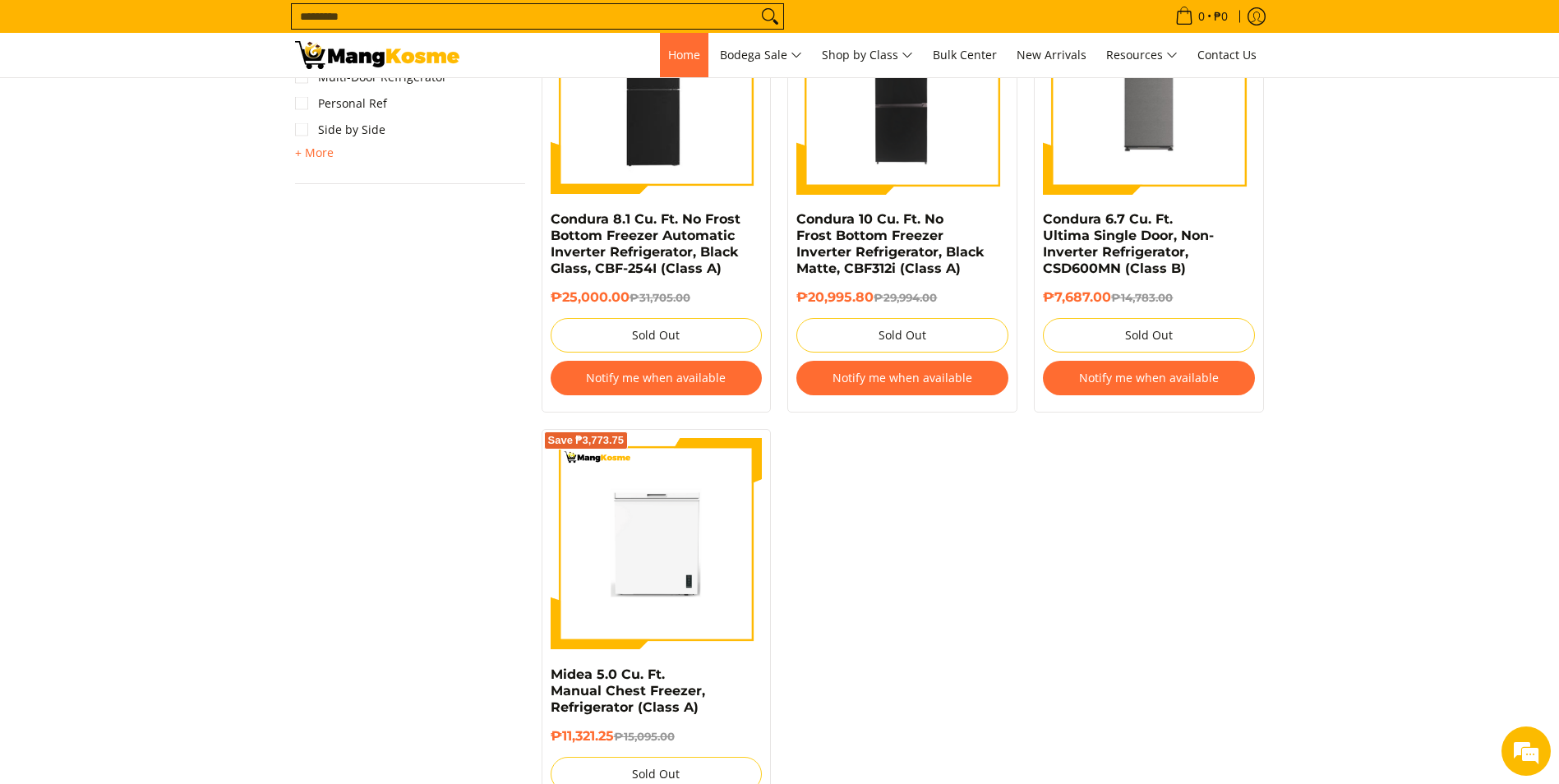
click at [675, 50] on span "Home" at bounding box center [684, 55] width 32 height 16
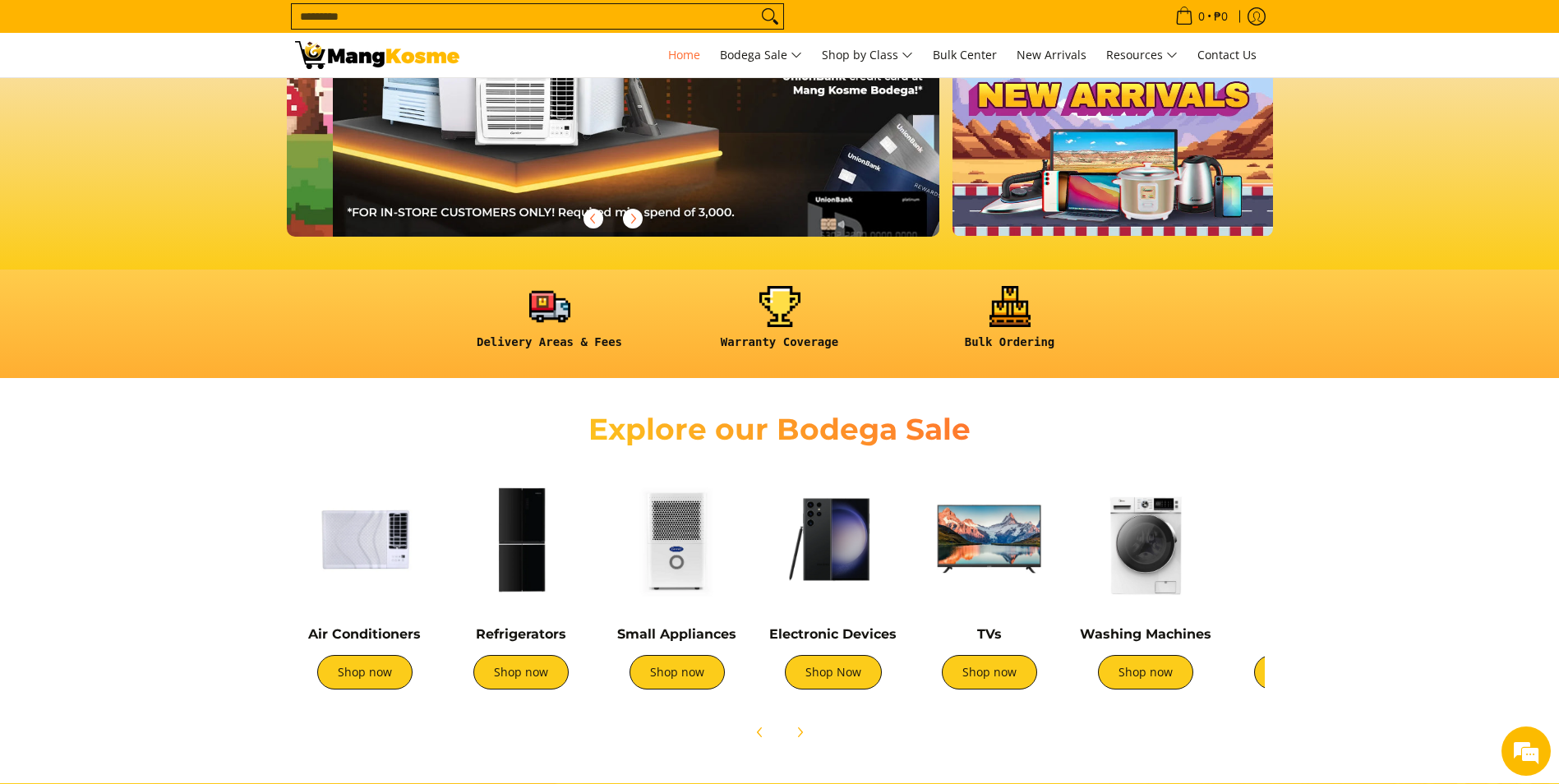
scroll to position [0, 653]
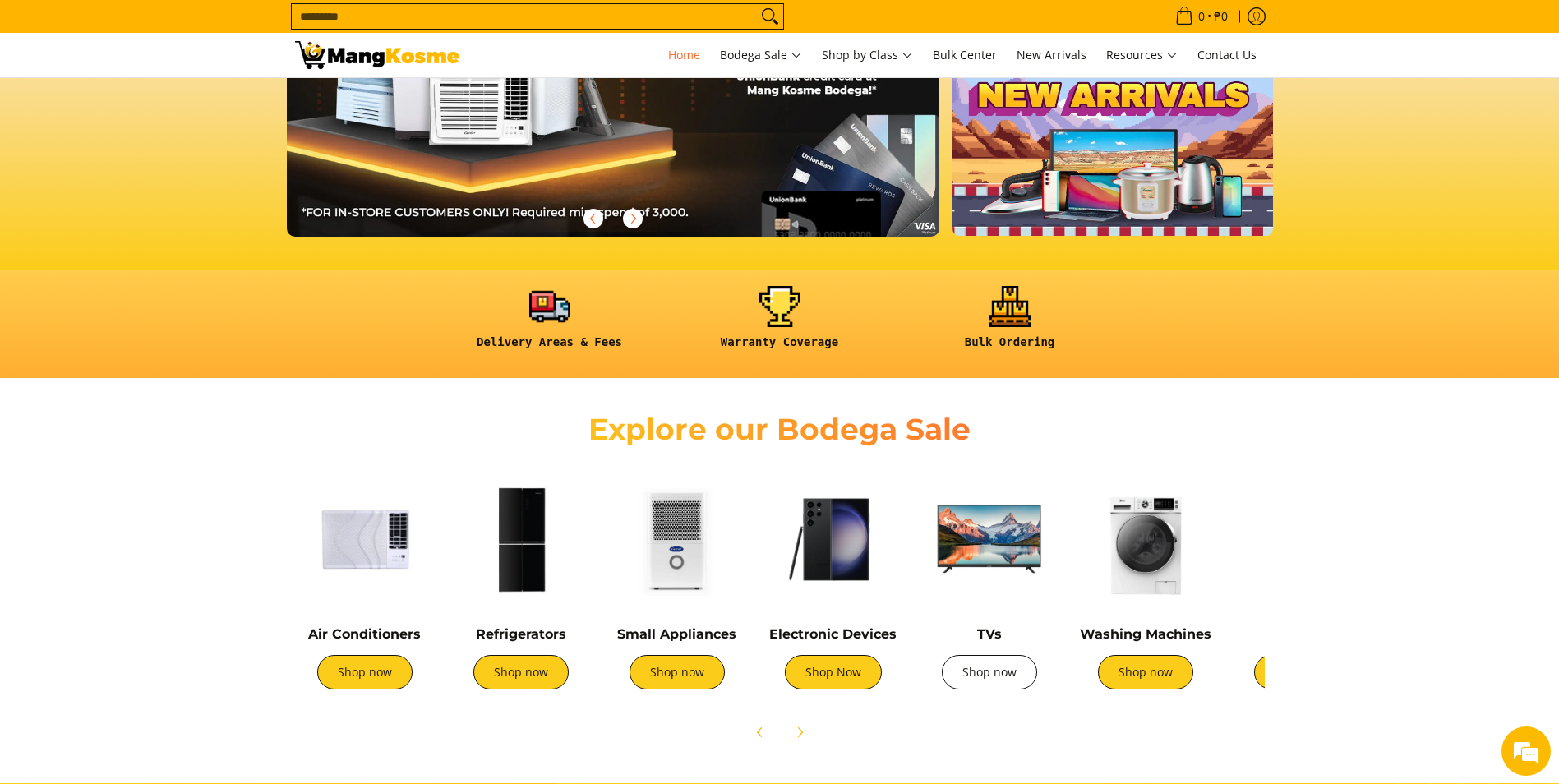
click at [983, 673] on link "Shop now" at bounding box center [989, 672] width 95 height 35
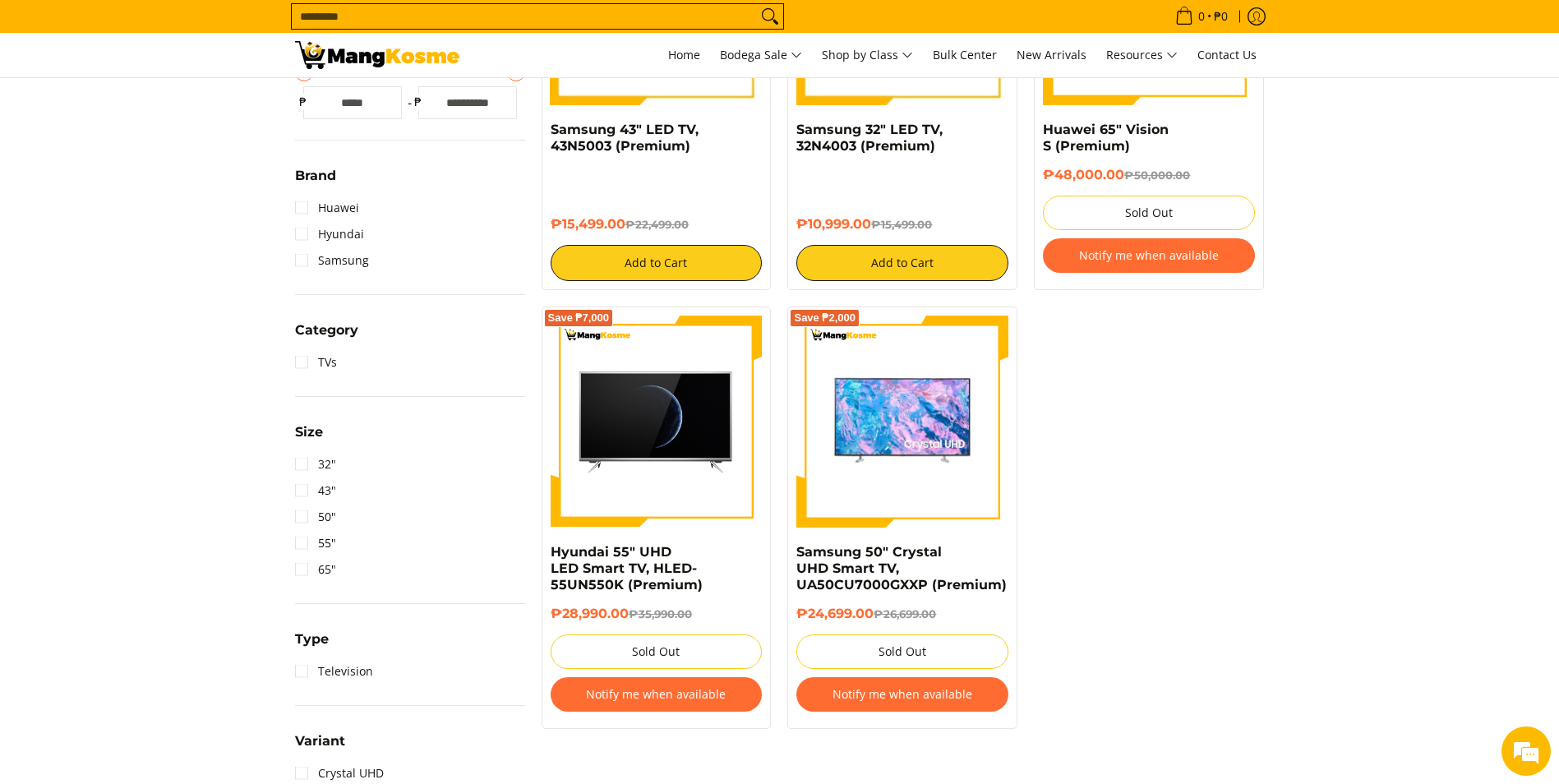
scroll to position [493, 0]
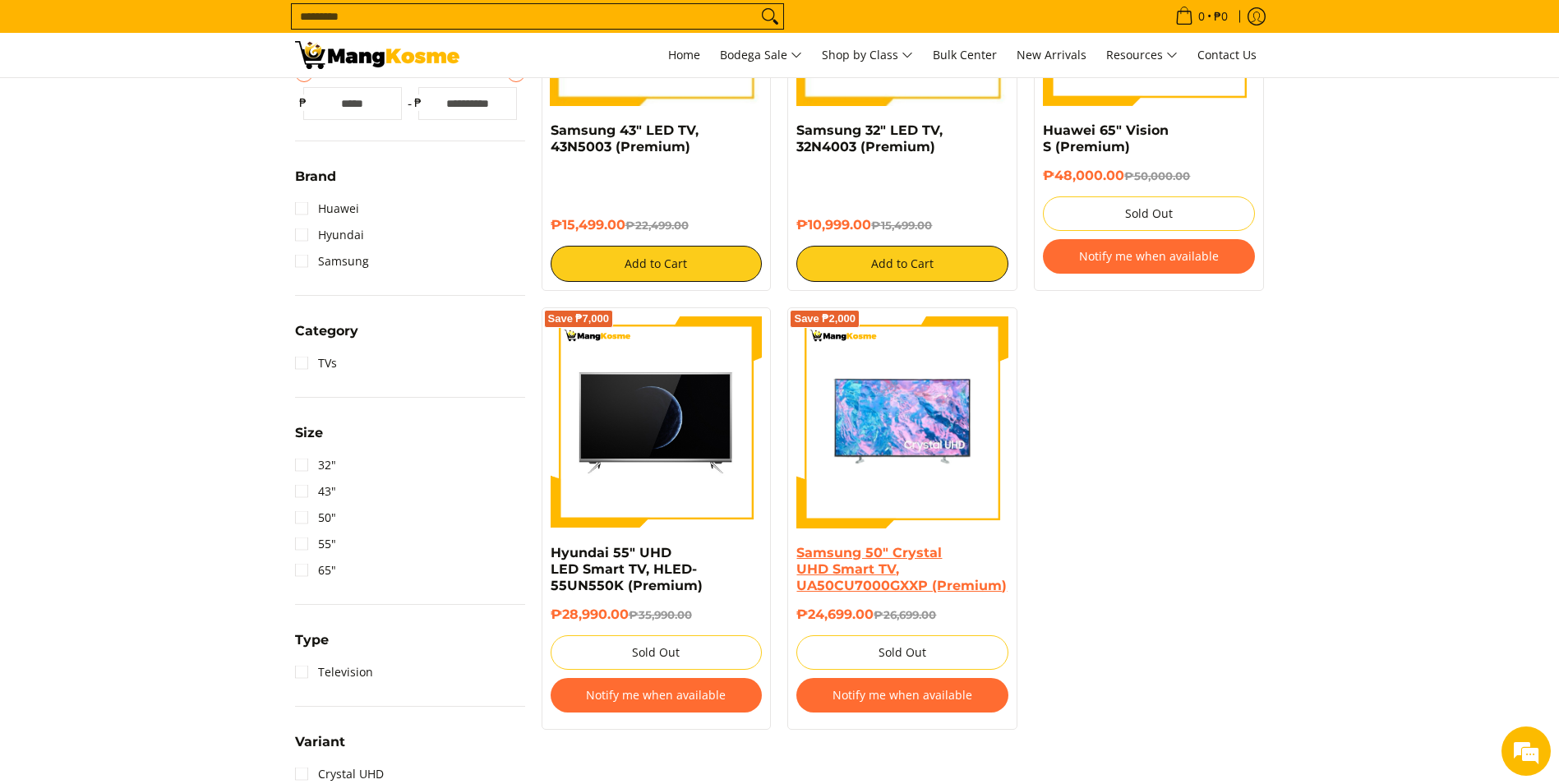
click at [870, 567] on link "Samsung 50" Crystal UHD Smart TV, UA50CU7000GXXP (Premium)" at bounding box center [901, 569] width 210 height 49
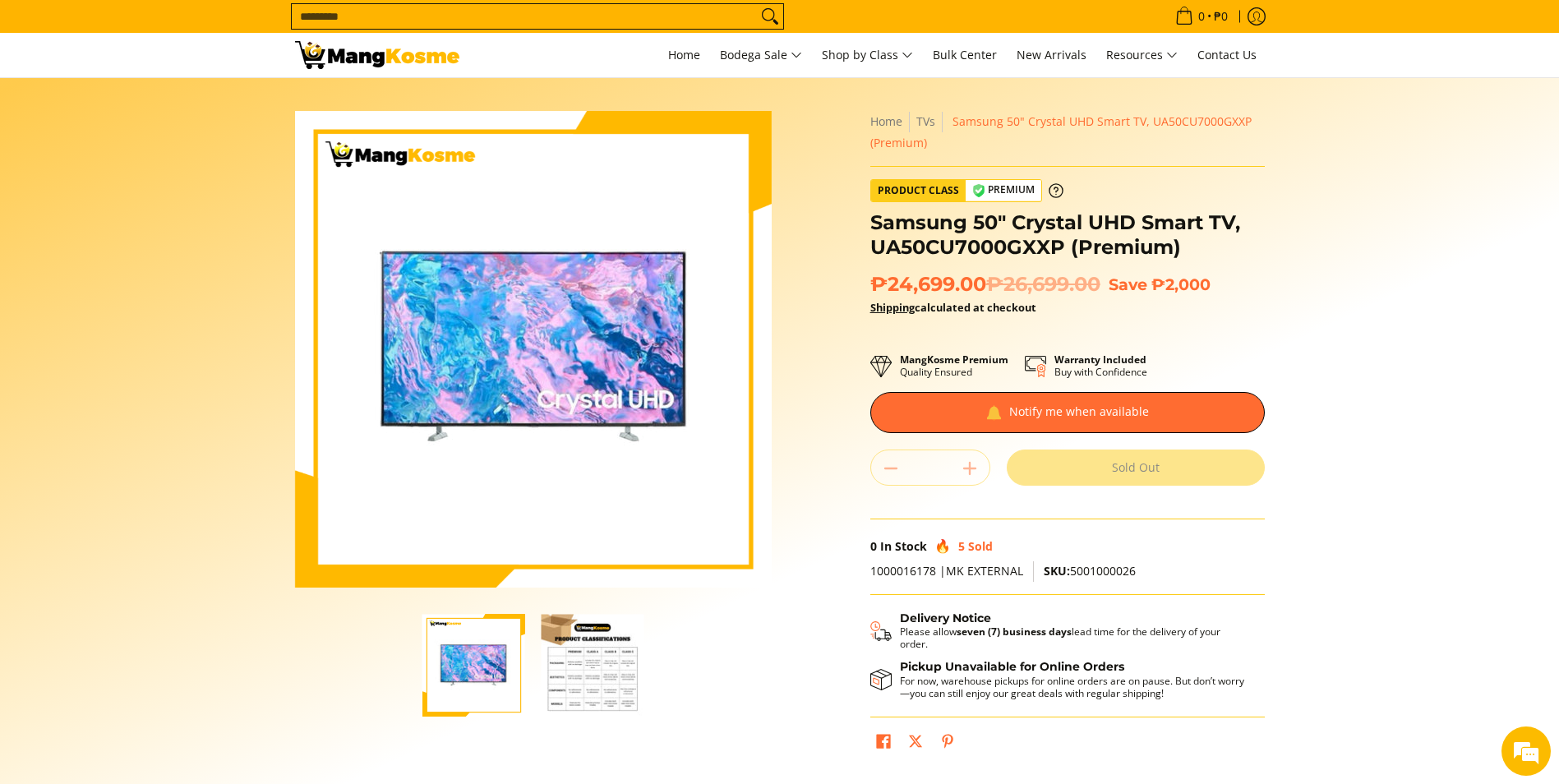
click at [610, 684] on img "button" at bounding box center [593, 665] width 103 height 103
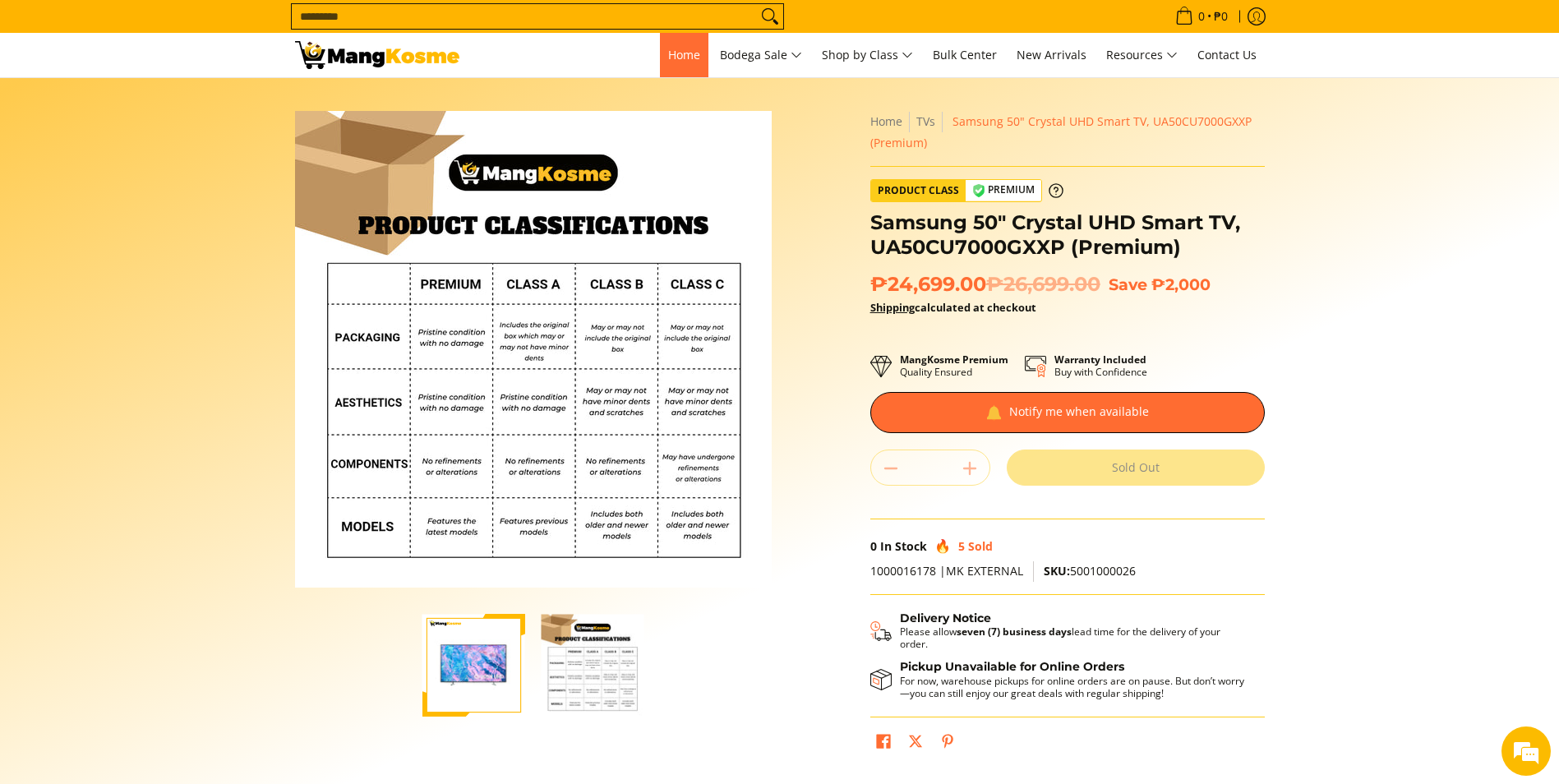
click at [673, 49] on span "Home" at bounding box center [684, 55] width 32 height 16
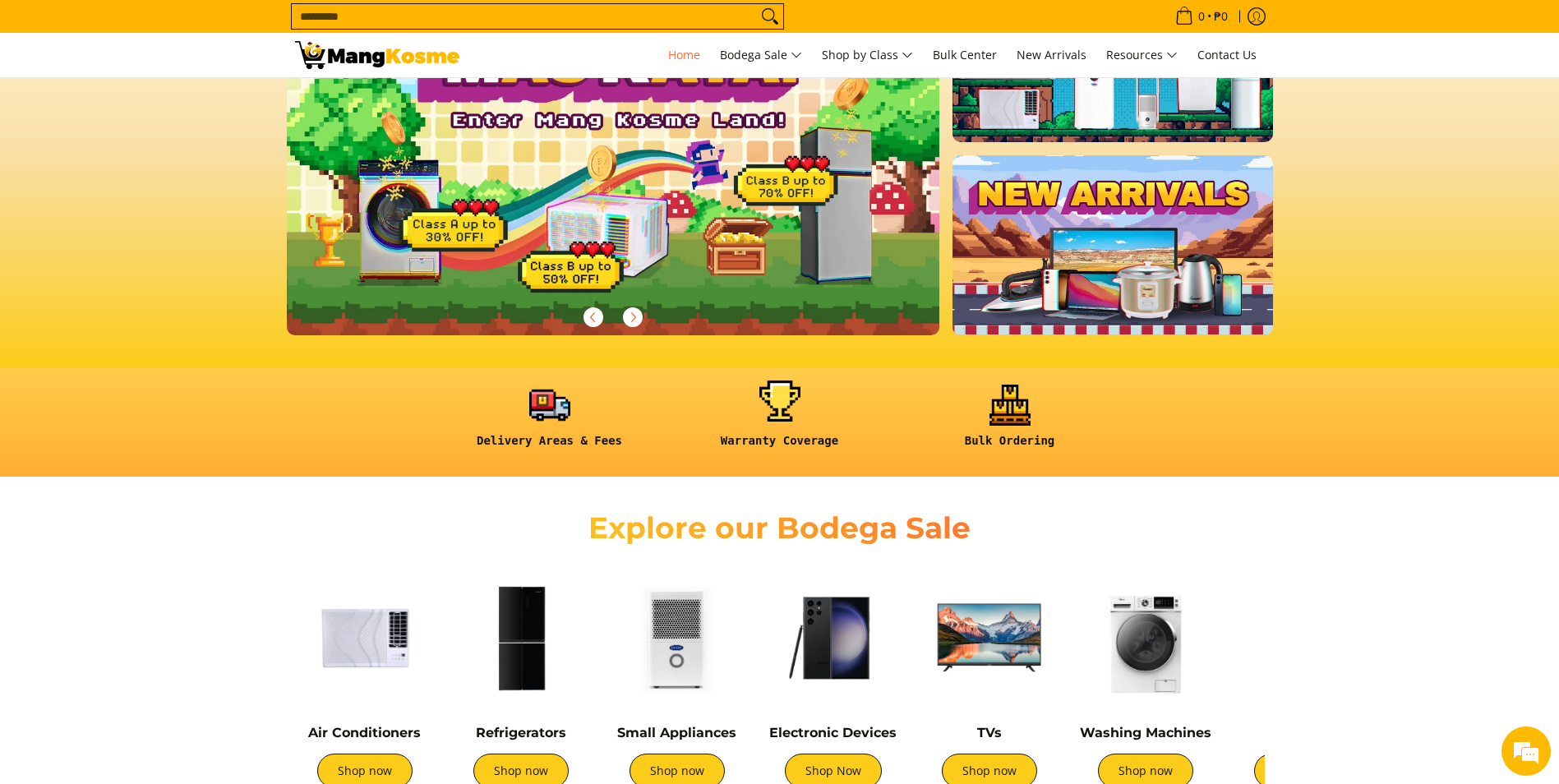
scroll to position [165, 0]
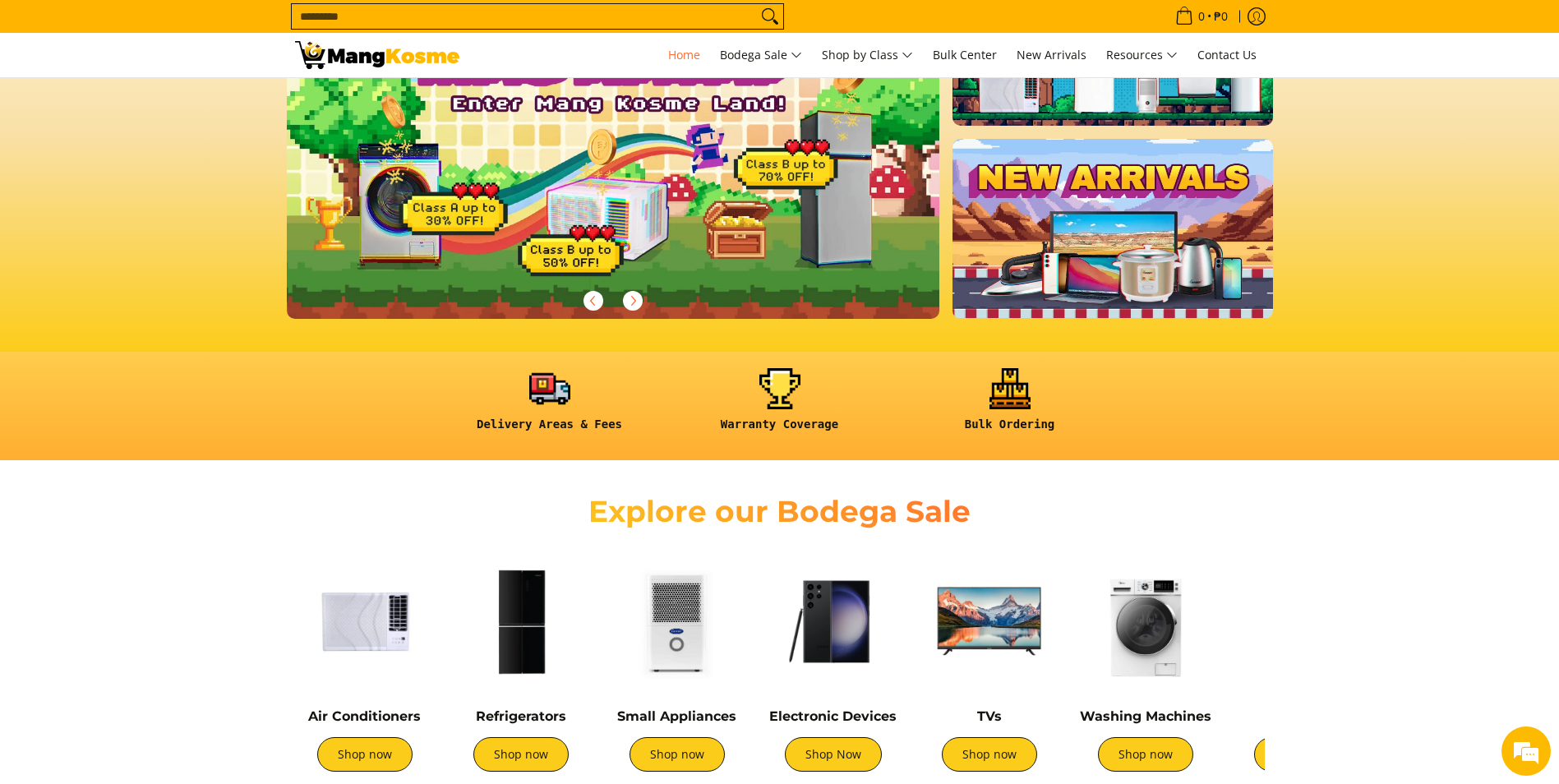
click at [1145, 658] on img at bounding box center [1145, 621] width 140 height 140
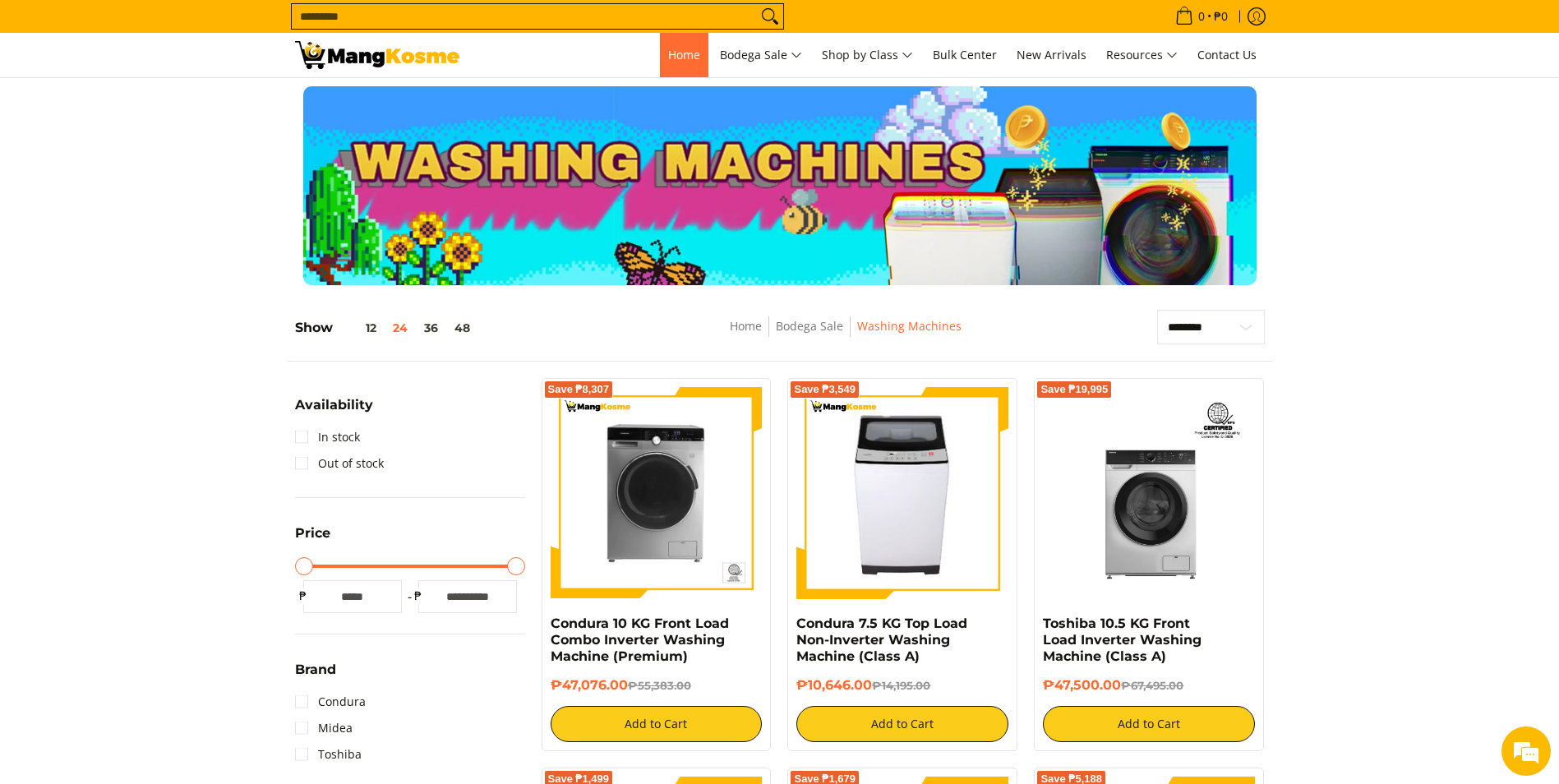
click at [672, 61] on span "Home" at bounding box center [684, 55] width 32 height 16
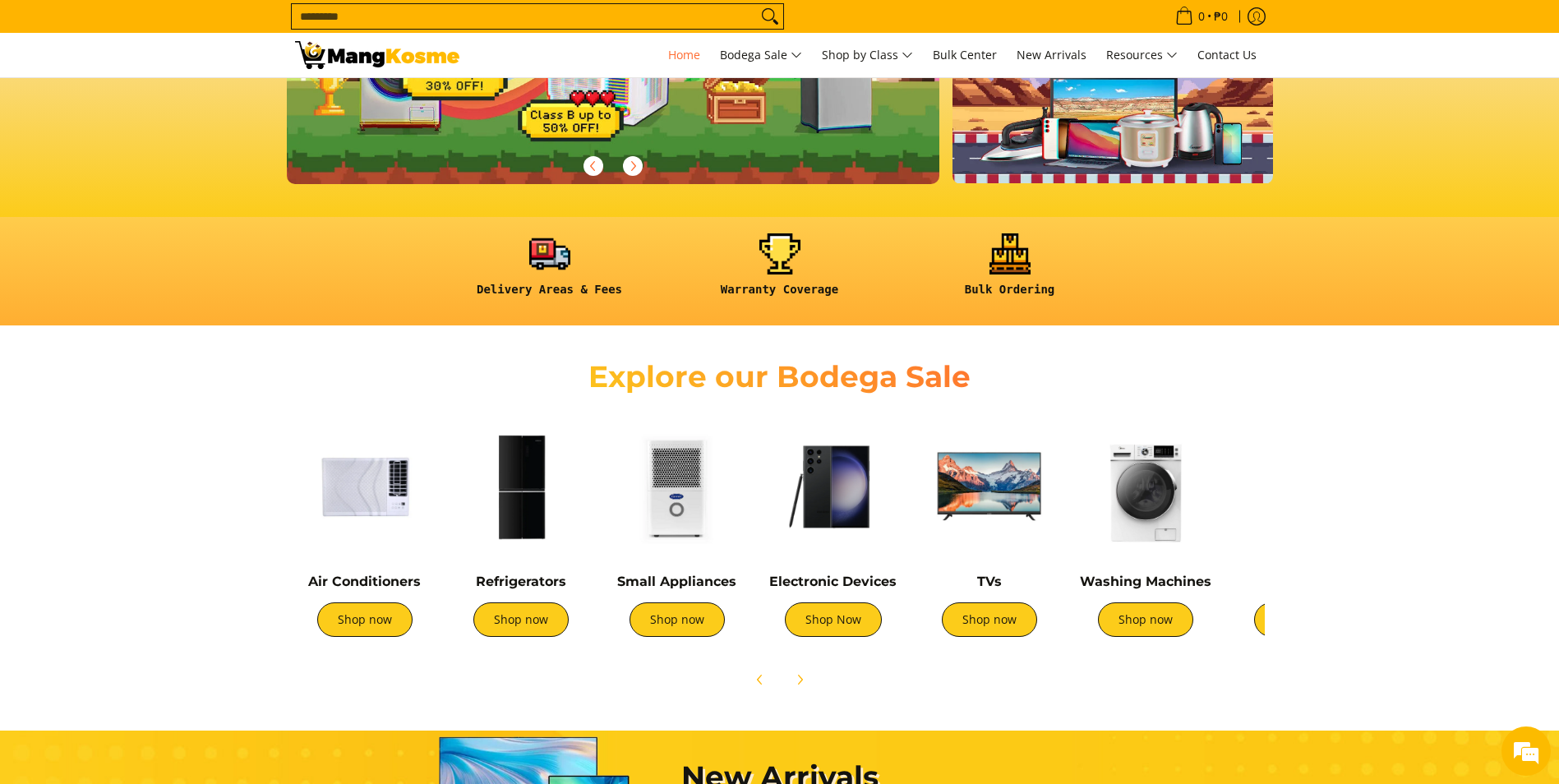
scroll to position [329, 0]
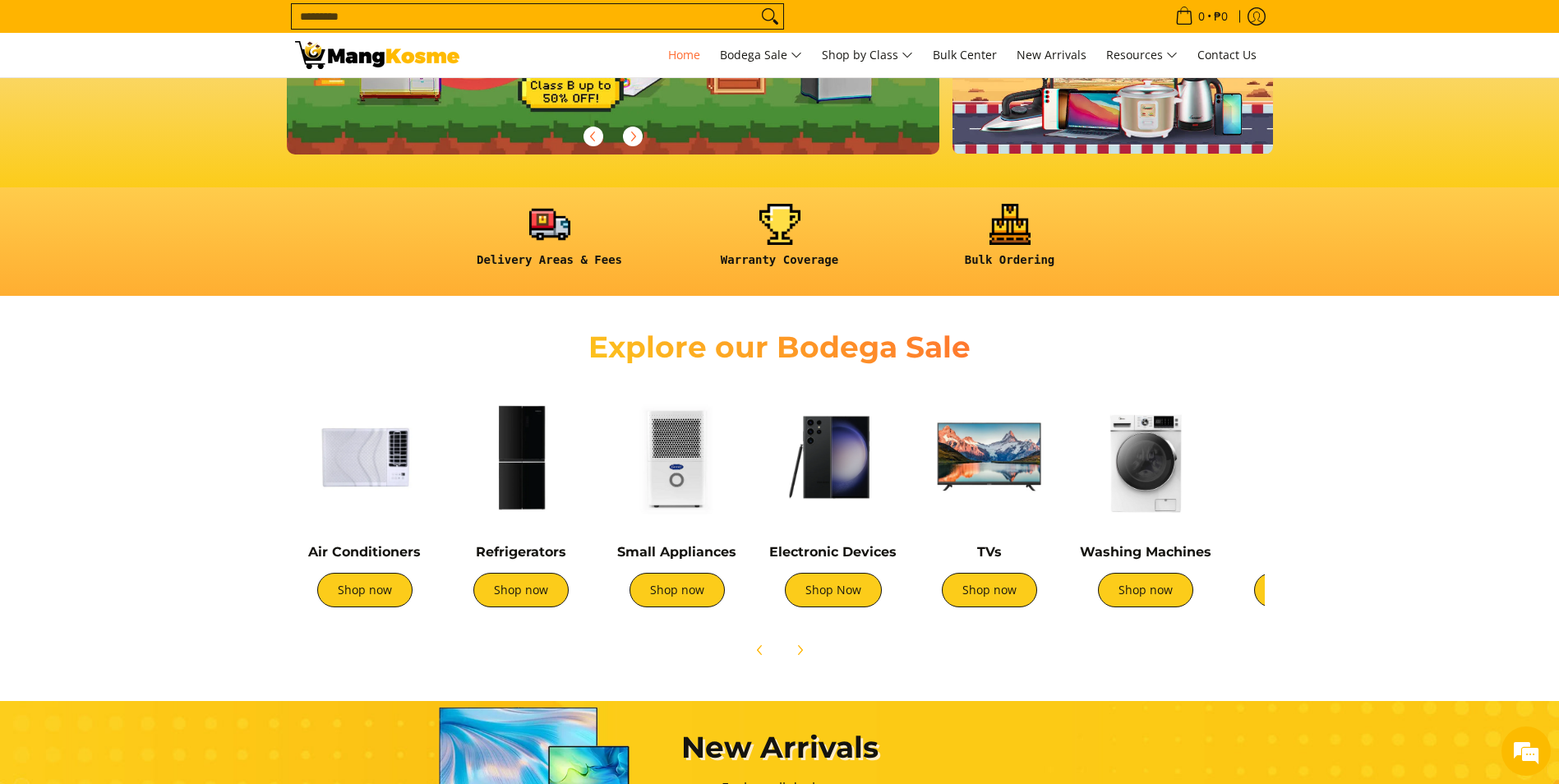
click at [675, 485] on img at bounding box center [677, 457] width 140 height 140
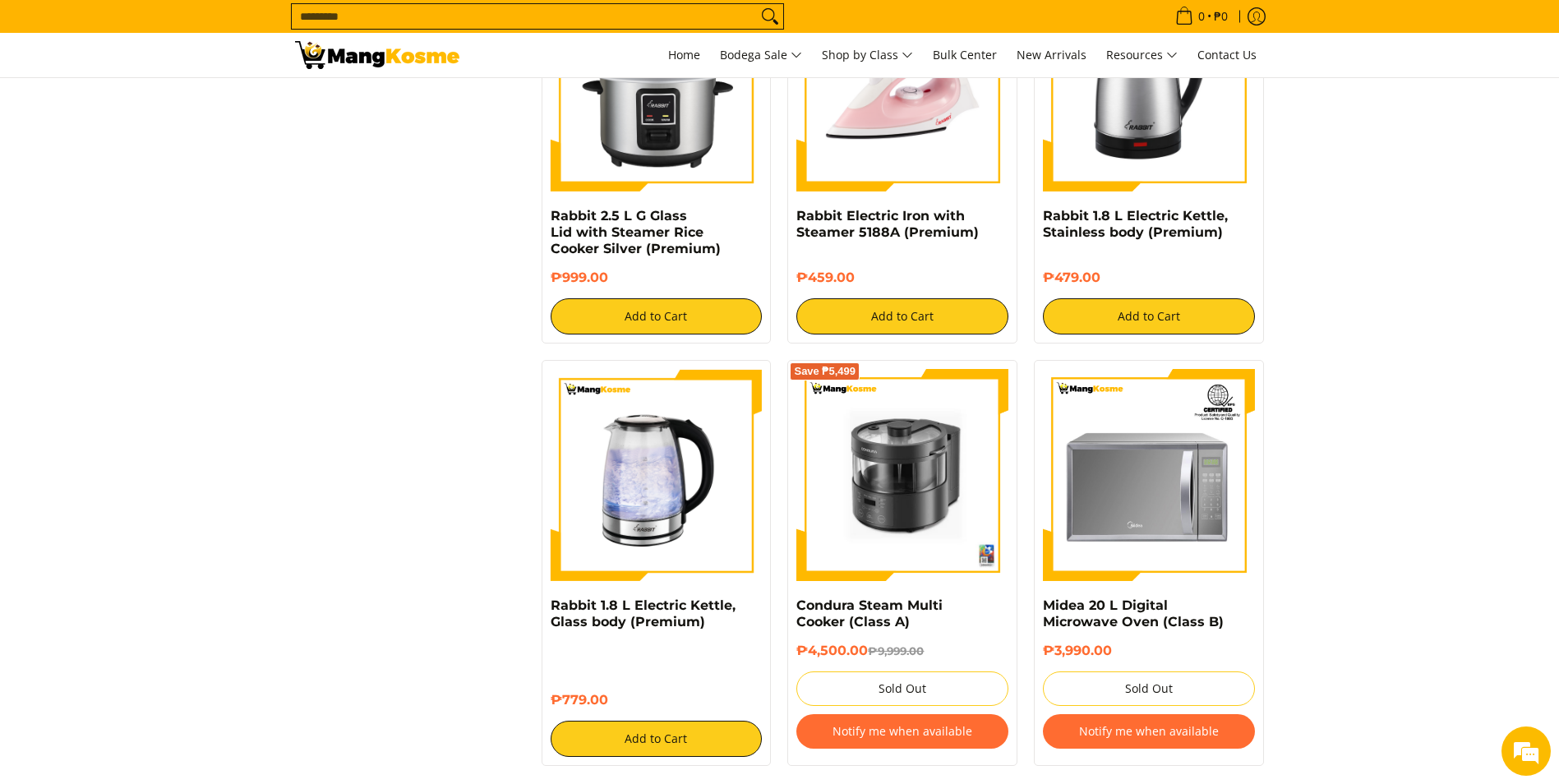
scroll to position [2794, 0]
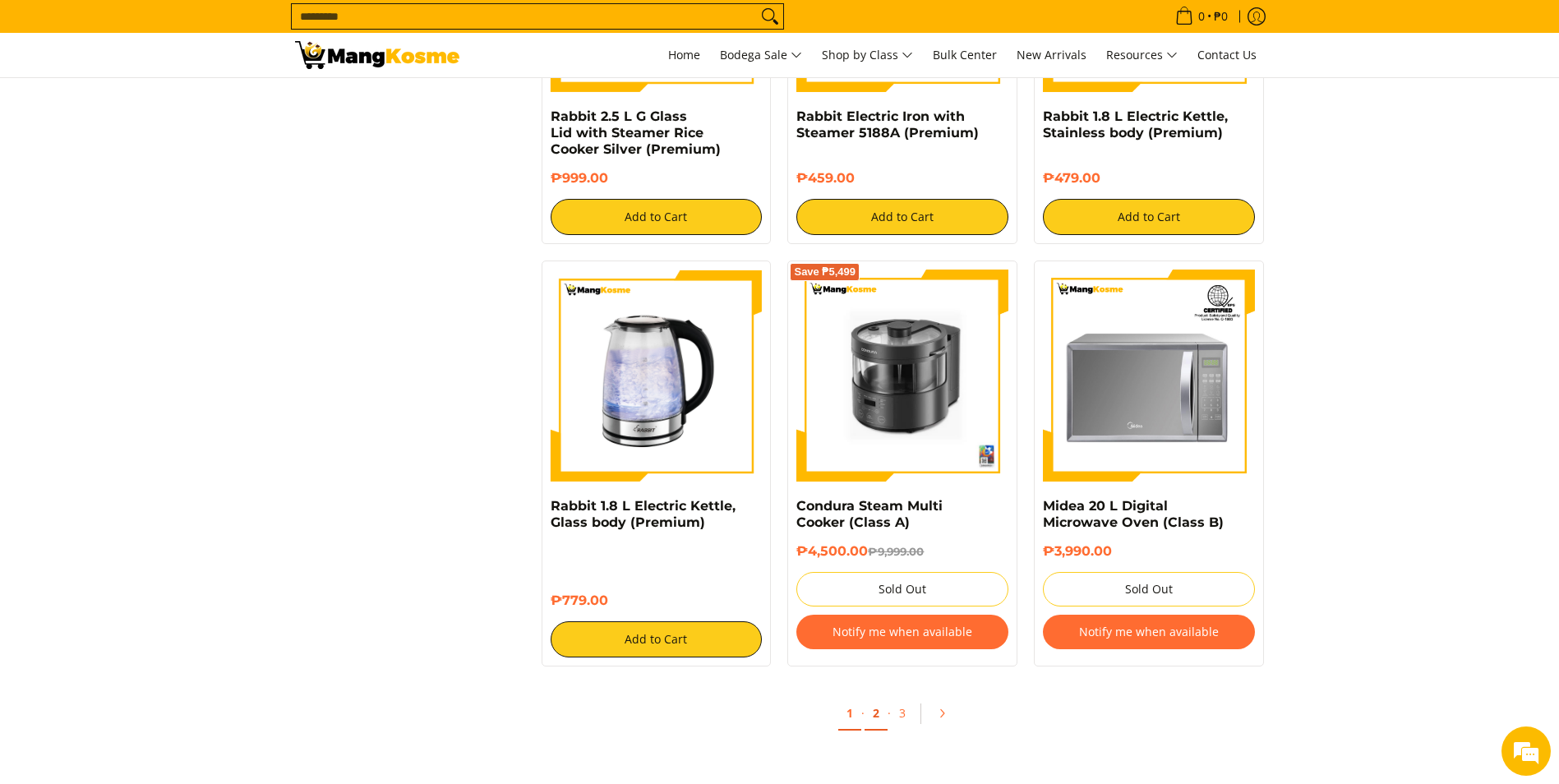
click at [871, 712] on link "2" at bounding box center [877, 714] width 23 height 34
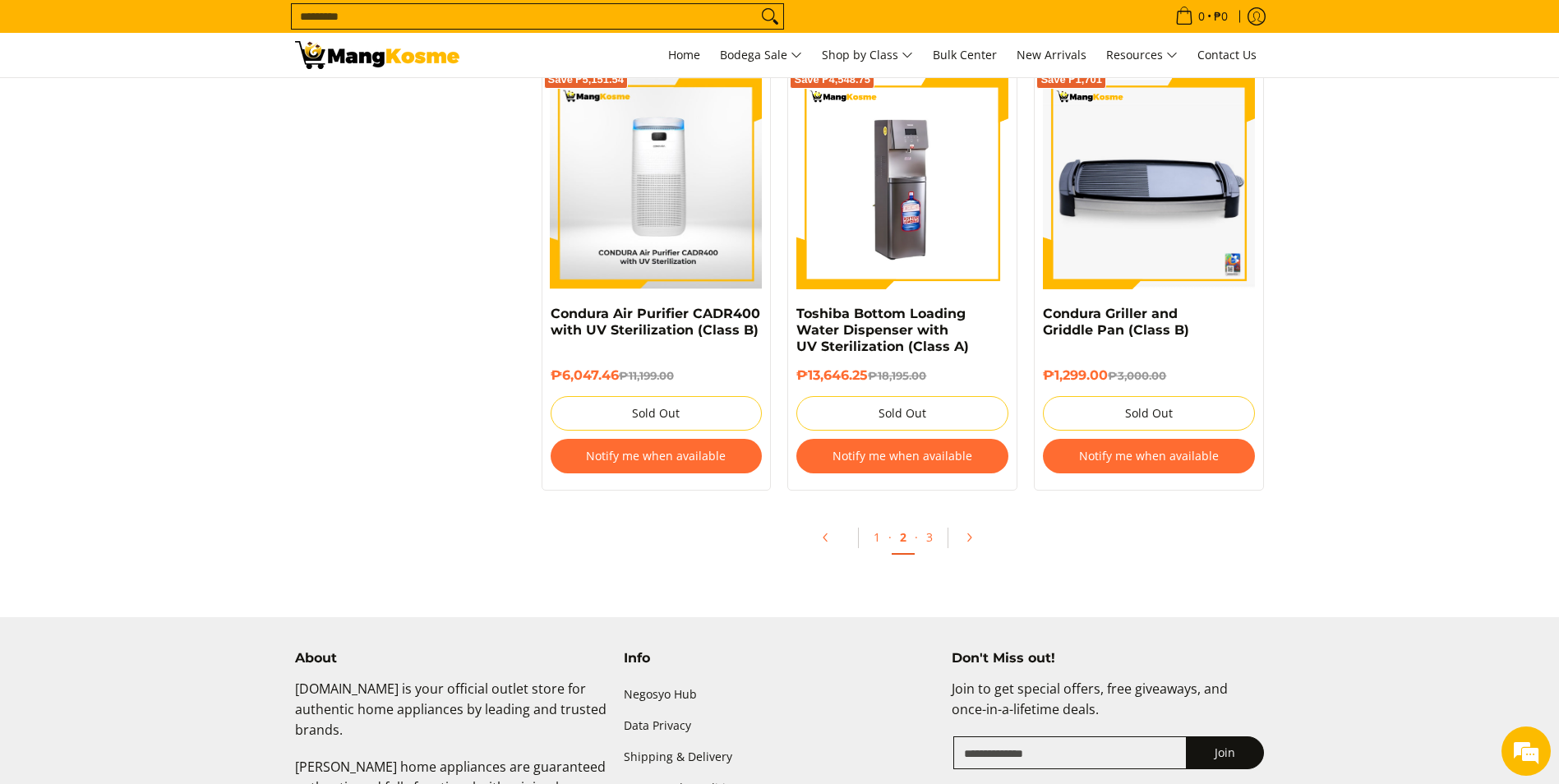
scroll to position [3370, 0]
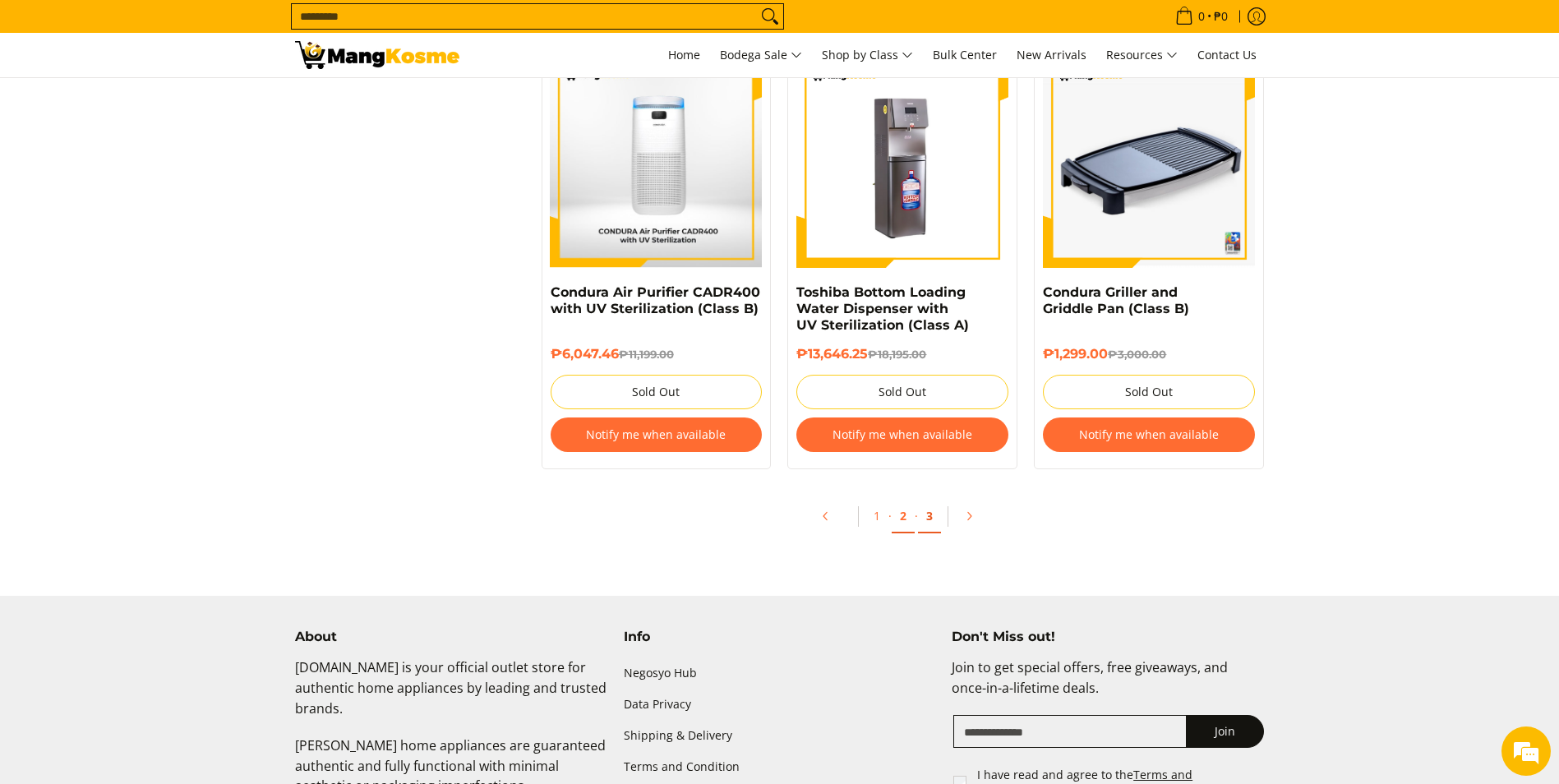
click at [931, 514] on link "3" at bounding box center [930, 516] width 23 height 34
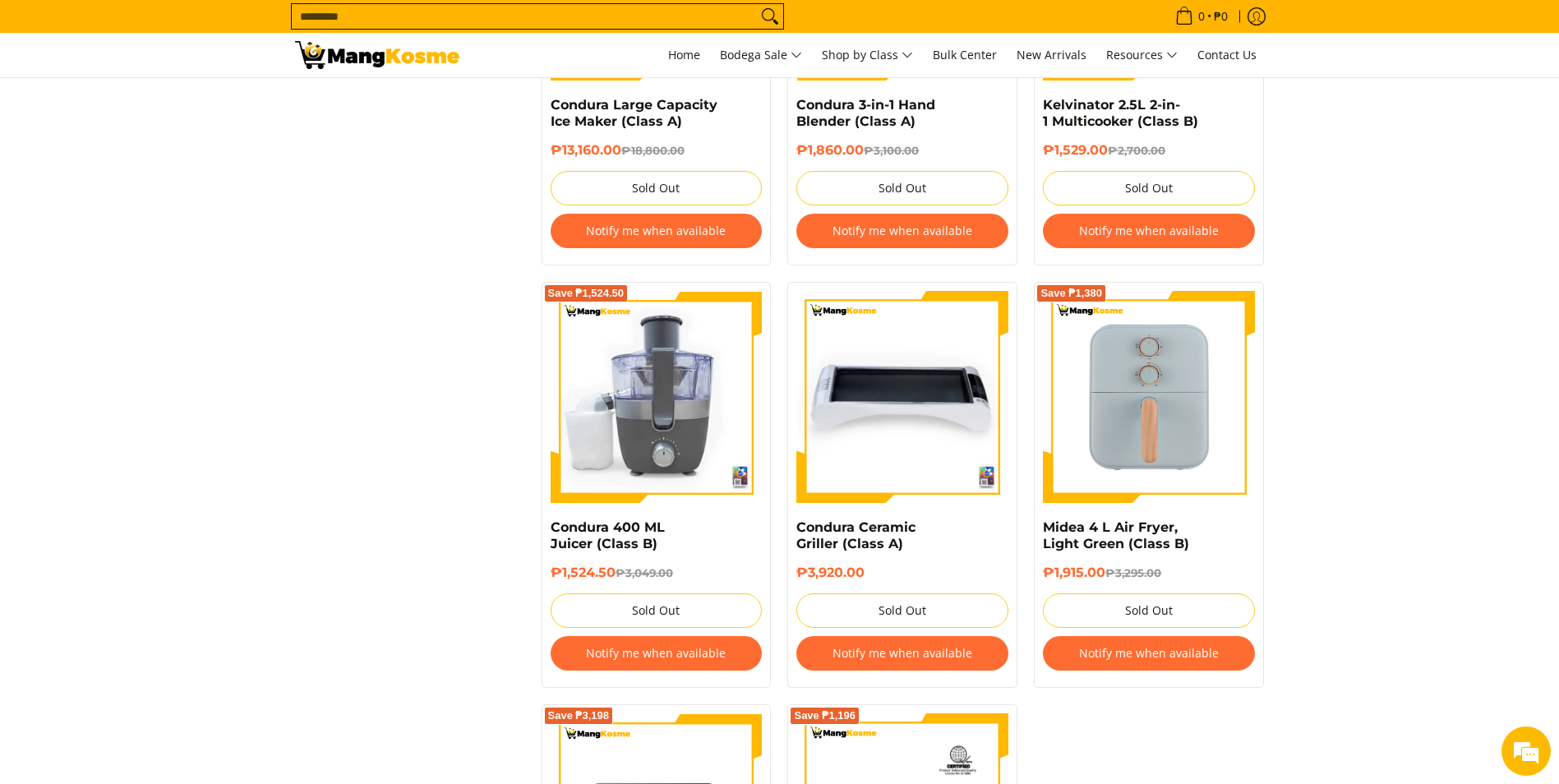
scroll to position [2219, 0]
